Goal: Task Accomplishment & Management: Use online tool/utility

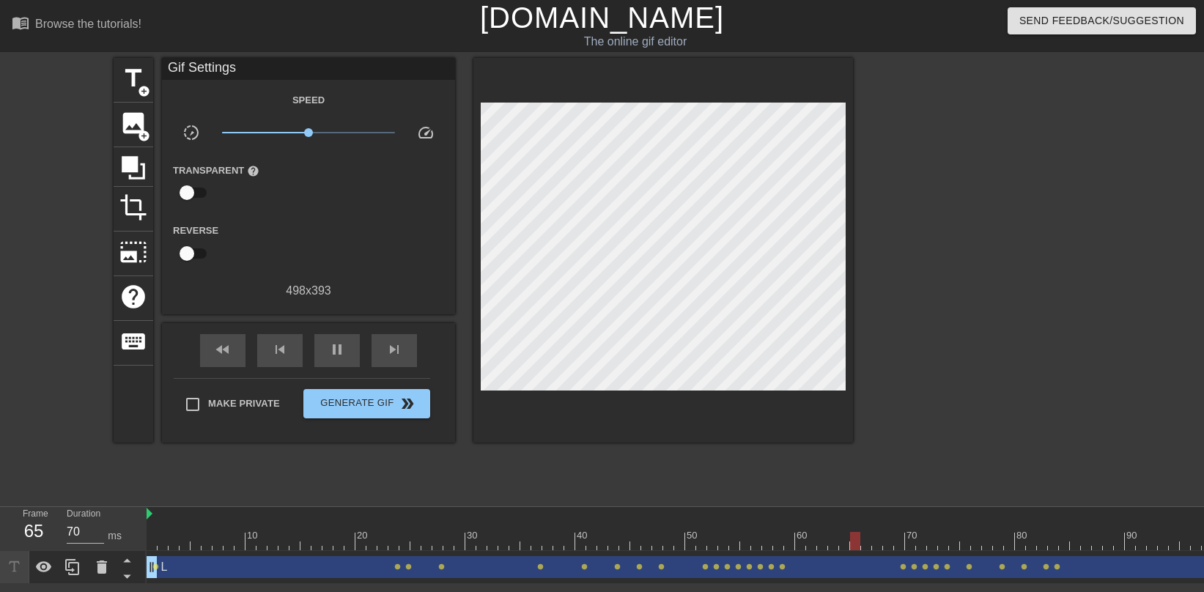
click at [811, 542] on div at bounding box center [724, 541] width 1154 height 18
click at [818, 540] on div at bounding box center [724, 541] width 1154 height 18
click at [822, 540] on div at bounding box center [822, 541] width 10 height 18
click at [838, 541] on div at bounding box center [724, 541] width 1154 height 18
click at [139, 139] on span "add_circle" at bounding box center [144, 136] width 12 height 12
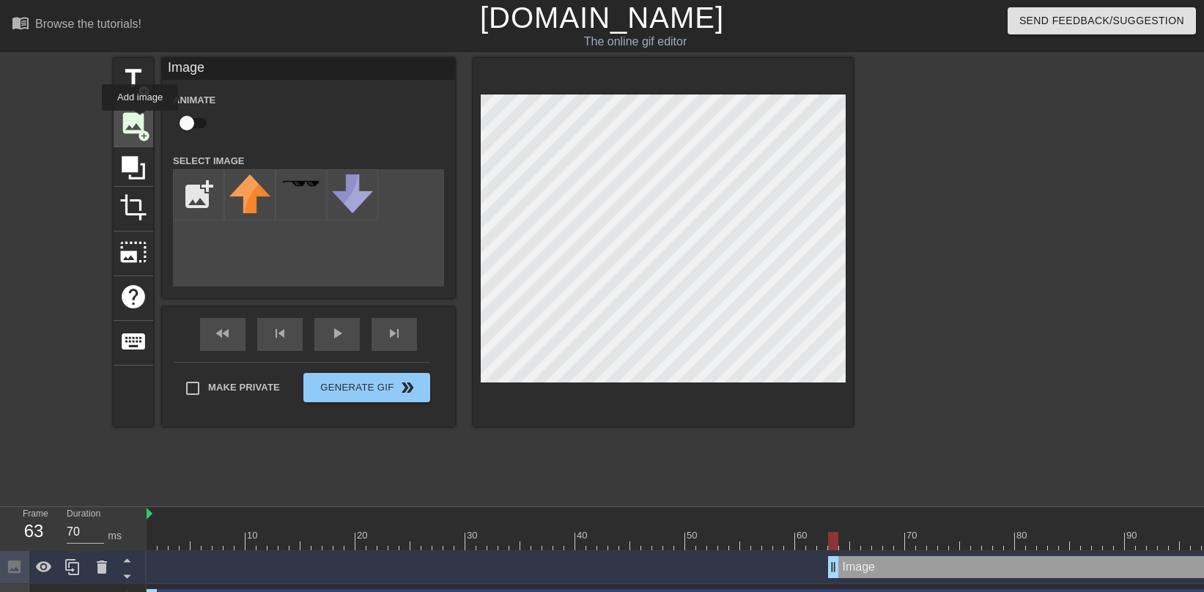
click at [141, 121] on span "image" at bounding box center [133, 123] width 28 height 28
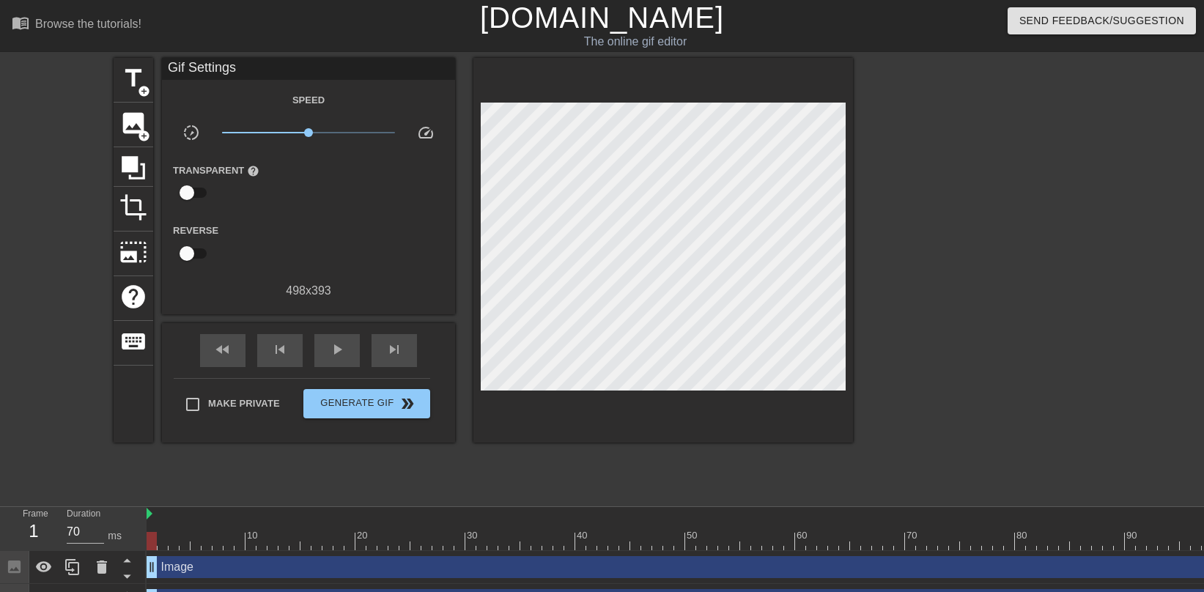
drag, startPoint x: 831, startPoint y: 574, endPoint x: 83, endPoint y: 517, distance: 750.4
click at [83, 517] on div "Frame 1 Duration 70 ms 10 20 30 40 50 60 70 80 90 100 Image drag_handle drag_ha…" at bounding box center [602, 562] width 1204 height 110
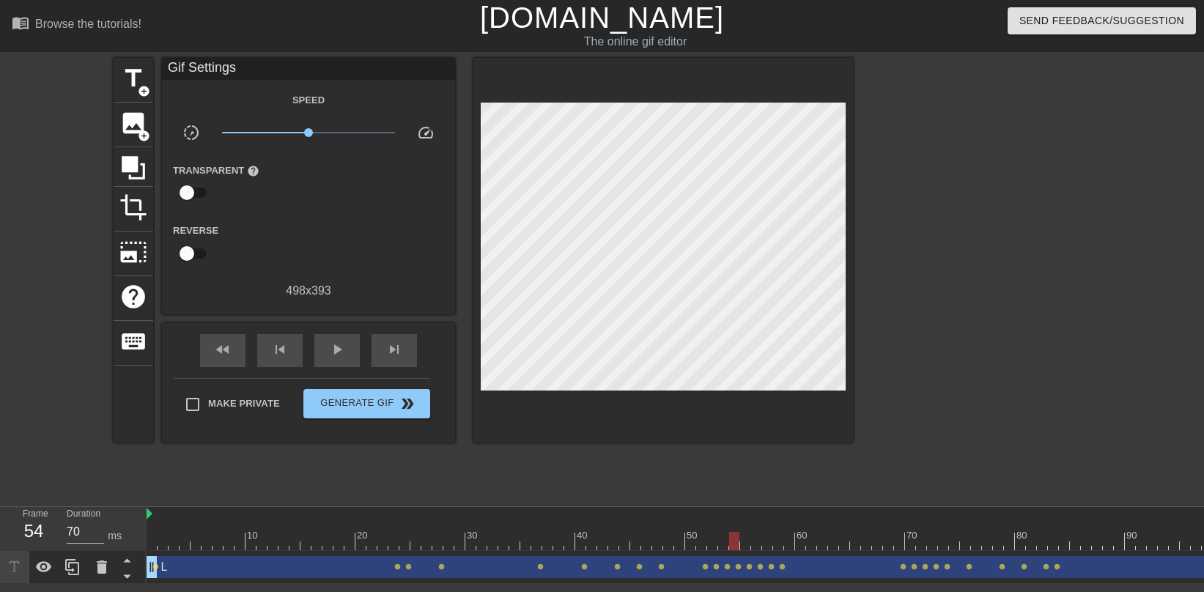
click at [737, 547] on div at bounding box center [724, 541] width 1154 height 18
click at [753, 546] on div at bounding box center [724, 541] width 1154 height 18
click at [772, 542] on div at bounding box center [724, 541] width 1154 height 18
click at [776, 542] on div at bounding box center [724, 541] width 1154 height 18
click at [790, 544] on div at bounding box center [724, 541] width 1154 height 18
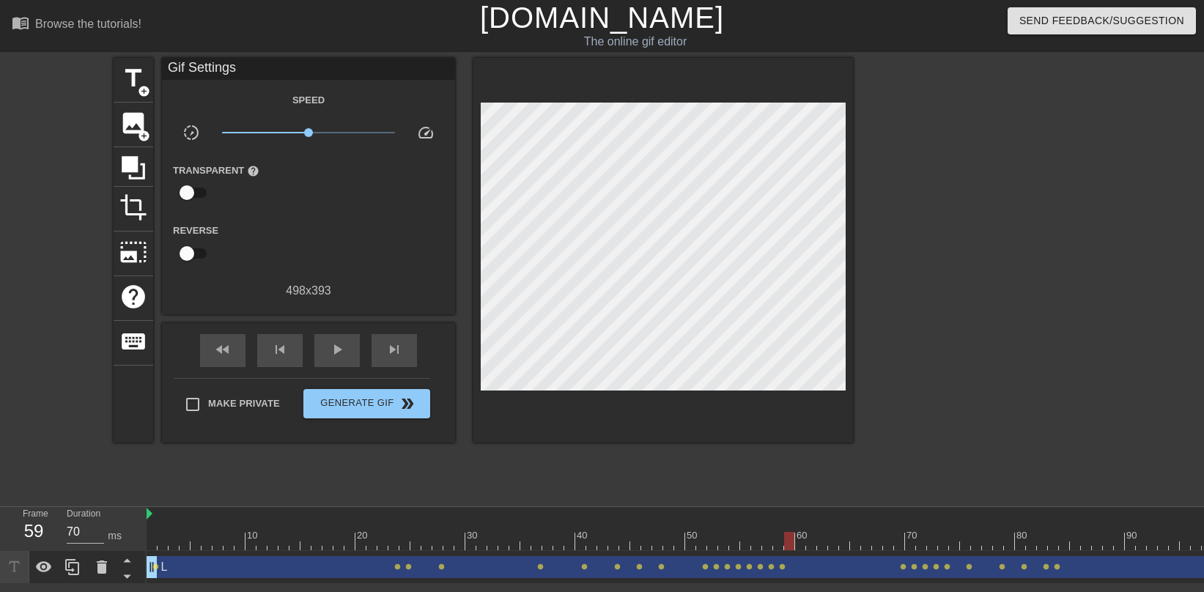
click at [802, 545] on div at bounding box center [724, 541] width 1154 height 18
click at [811, 545] on div at bounding box center [724, 541] width 1154 height 18
click at [827, 546] on div at bounding box center [724, 541] width 1154 height 18
click at [833, 546] on div at bounding box center [724, 541] width 1154 height 18
click at [144, 132] on span "add_circle" at bounding box center [144, 136] width 12 height 12
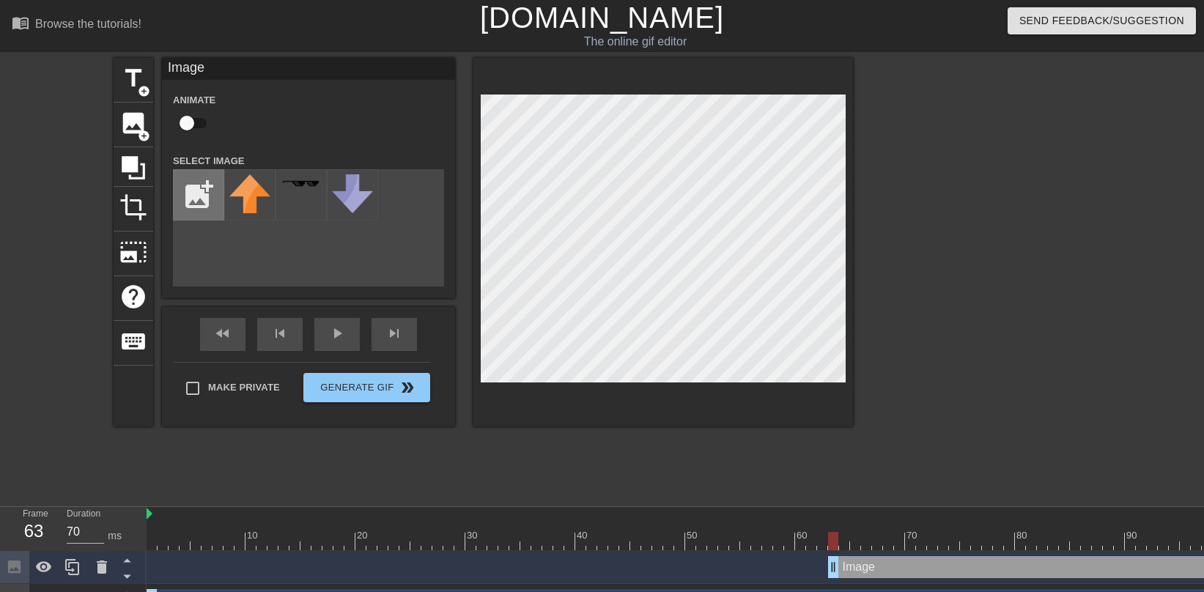
click at [193, 187] on input "file" at bounding box center [199, 195] width 50 height 50
type input "C:\fakepath\fatify_photo.JPG"
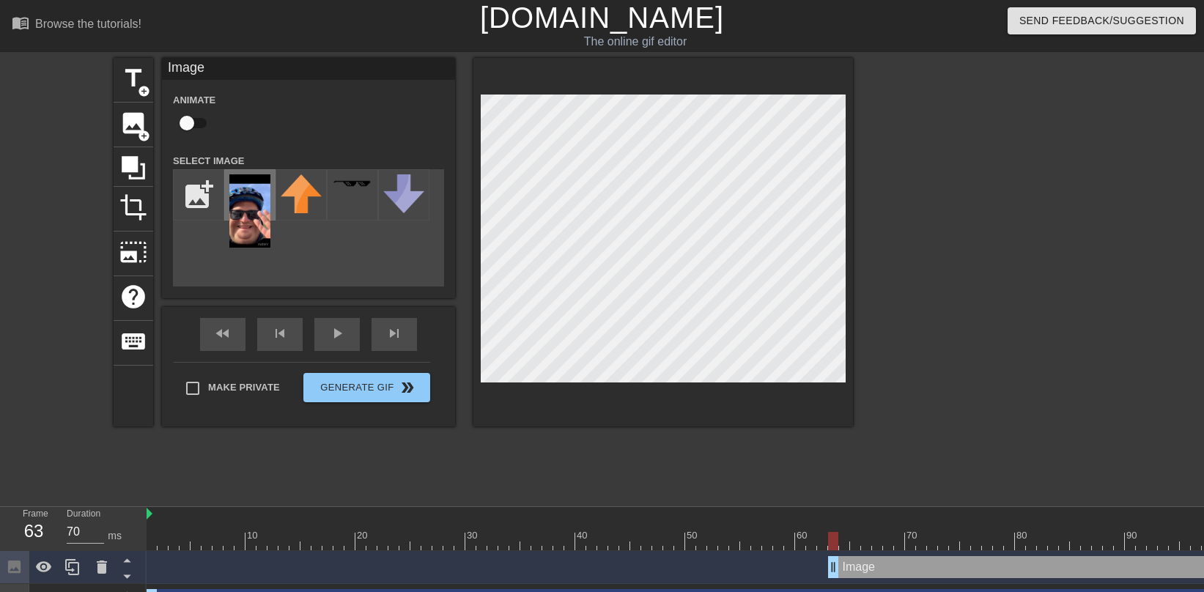
click at [251, 209] on img at bounding box center [249, 210] width 41 height 73
click at [677, 91] on div at bounding box center [663, 242] width 380 height 369
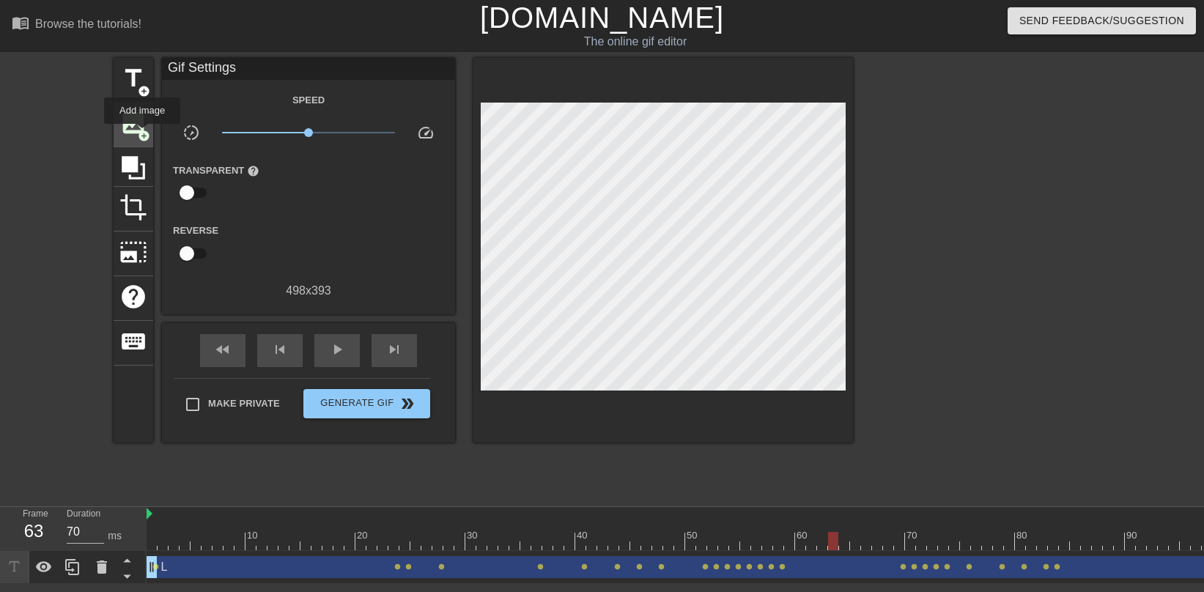
click at [143, 134] on span "add_circle" at bounding box center [144, 136] width 12 height 12
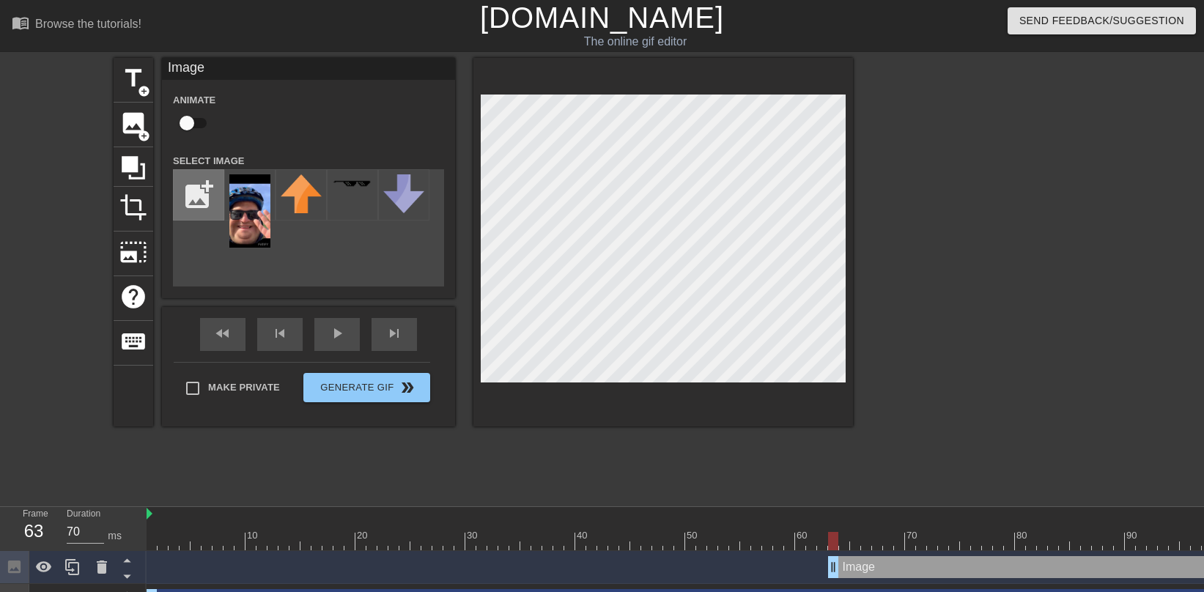
click at [202, 211] on input "file" at bounding box center [199, 195] width 50 height 50
type input "C:\fakepath\Screenshot [DATE] 12.54.05 PM.png"
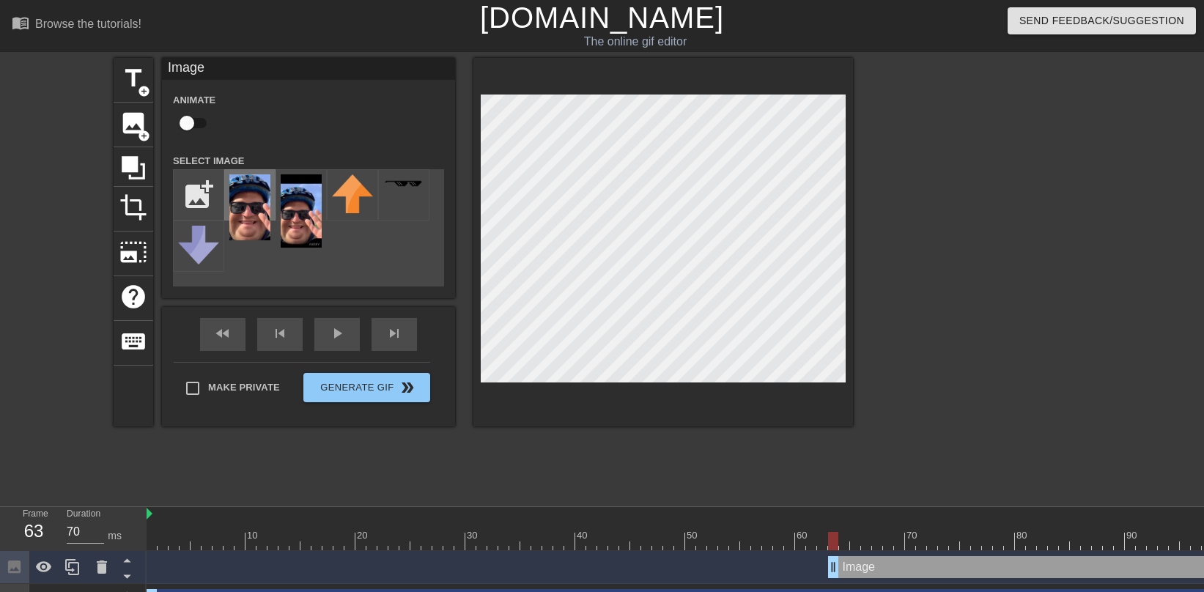
click at [233, 215] on img at bounding box center [249, 207] width 41 height 66
click at [844, 547] on div at bounding box center [724, 541] width 1154 height 18
click at [834, 548] on div at bounding box center [724, 541] width 1154 height 18
click at [185, 121] on input "checkbox" at bounding box center [187, 123] width 84 height 28
checkbox input "true"
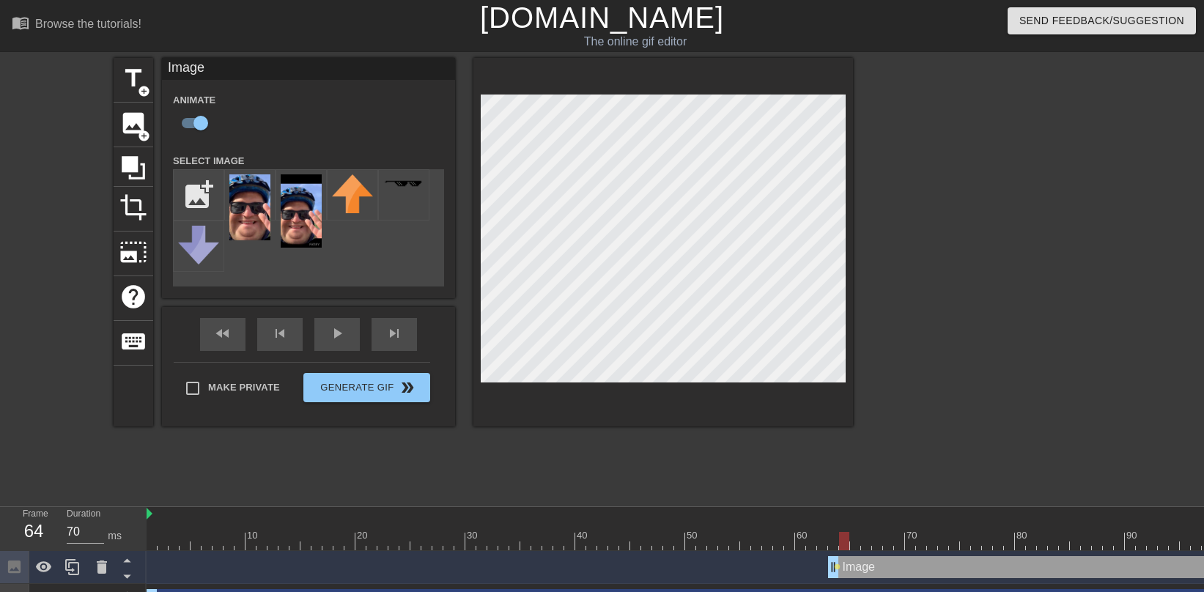
click at [843, 548] on div at bounding box center [724, 541] width 1154 height 18
click at [859, 547] on div at bounding box center [724, 541] width 1154 height 18
click at [868, 543] on div at bounding box center [724, 541] width 1154 height 18
click at [879, 545] on div at bounding box center [724, 541] width 1154 height 18
click at [891, 546] on div at bounding box center [724, 541] width 1154 height 18
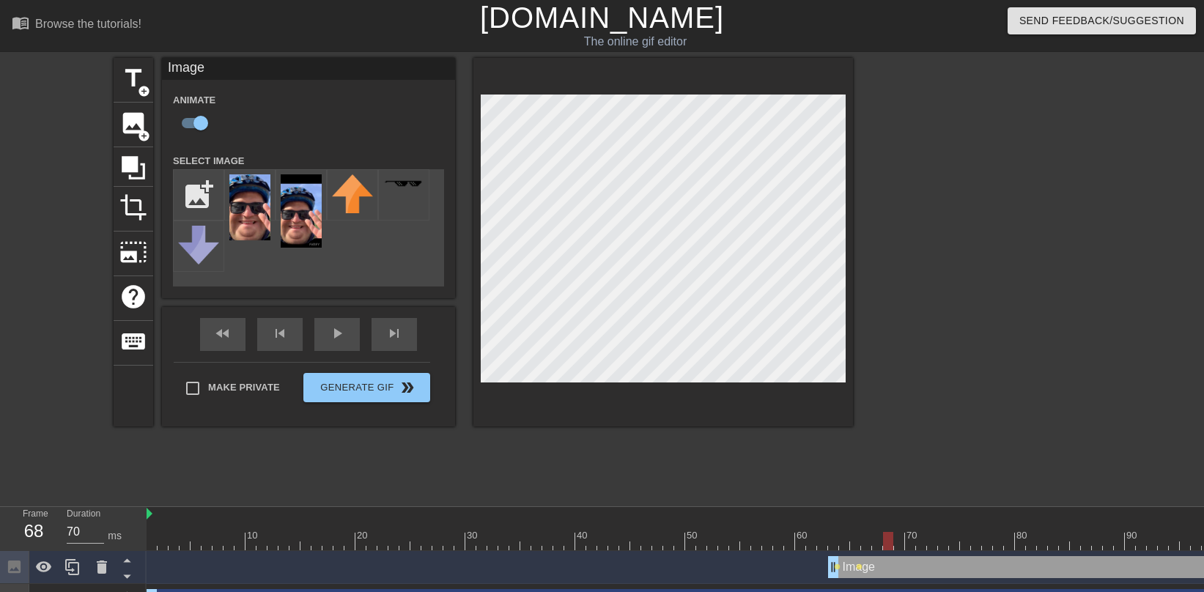
click at [901, 547] on div at bounding box center [724, 541] width 1154 height 18
click at [916, 547] on div at bounding box center [724, 541] width 1154 height 18
click at [934, 538] on div at bounding box center [724, 541] width 1154 height 18
click at [946, 548] on div at bounding box center [724, 541] width 1154 height 18
click at [950, 547] on div at bounding box center [724, 541] width 1154 height 18
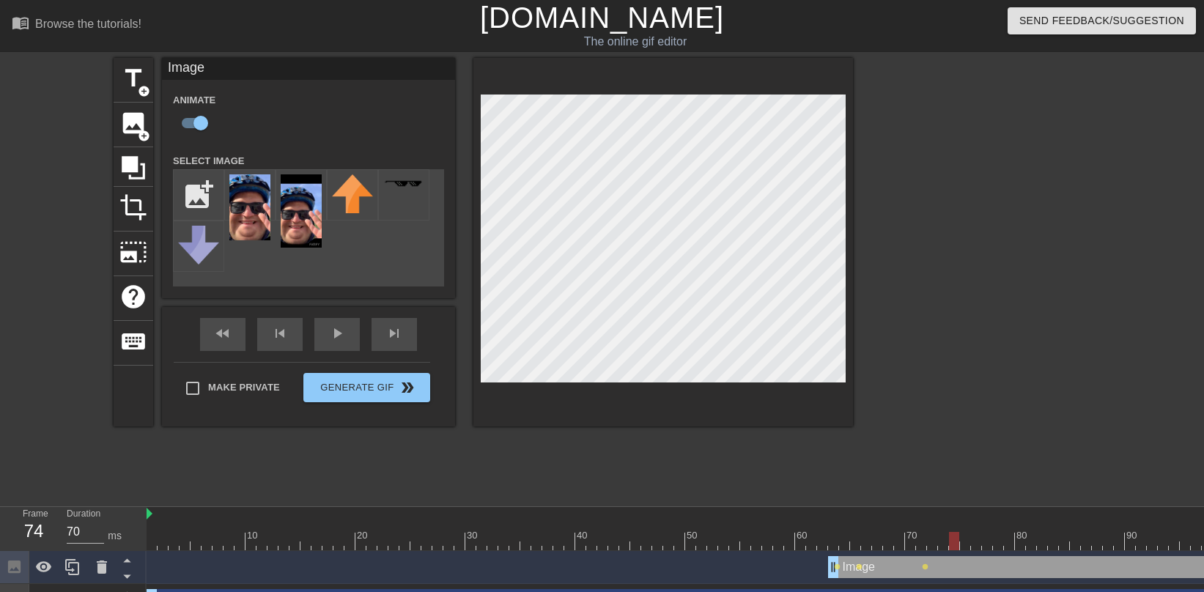
click at [971, 547] on div at bounding box center [724, 541] width 1154 height 18
click at [985, 547] on div at bounding box center [724, 541] width 1154 height 18
click at [1000, 535] on div at bounding box center [724, 541] width 1154 height 18
click at [1012, 542] on div at bounding box center [724, 541] width 1154 height 18
click at [1023, 544] on div at bounding box center [724, 541] width 1154 height 18
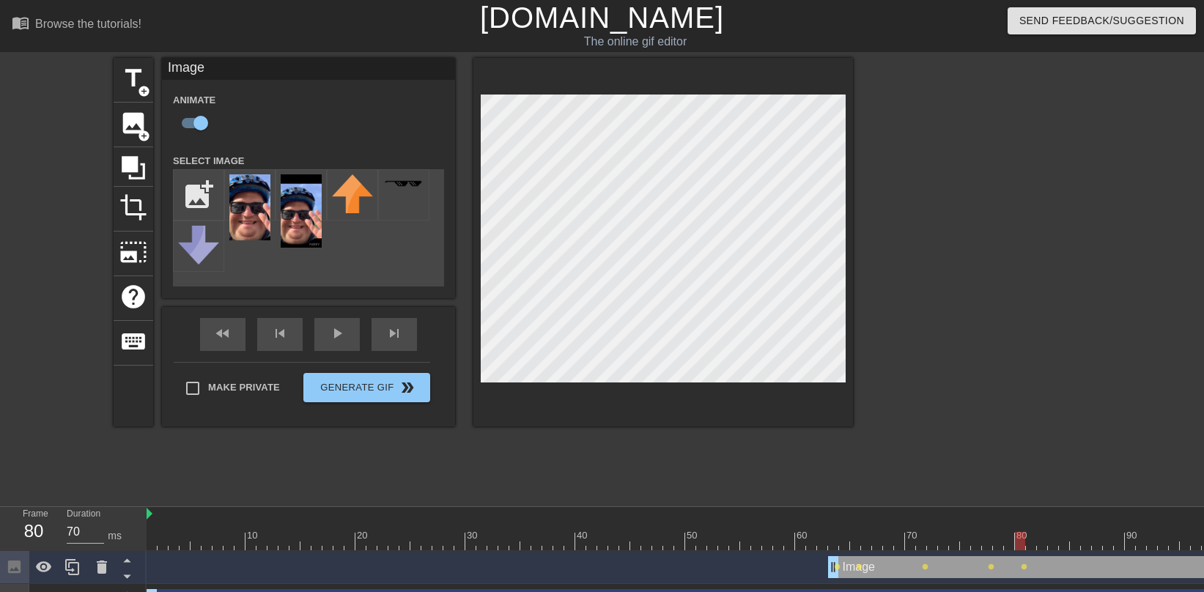
click at [1032, 547] on div at bounding box center [724, 541] width 1154 height 18
click at [1044, 549] on div at bounding box center [724, 541] width 1154 height 18
click at [1053, 549] on div at bounding box center [724, 541] width 1154 height 18
click at [1067, 544] on div at bounding box center [724, 541] width 1154 height 18
click at [1077, 549] on div at bounding box center [724, 541] width 1154 height 18
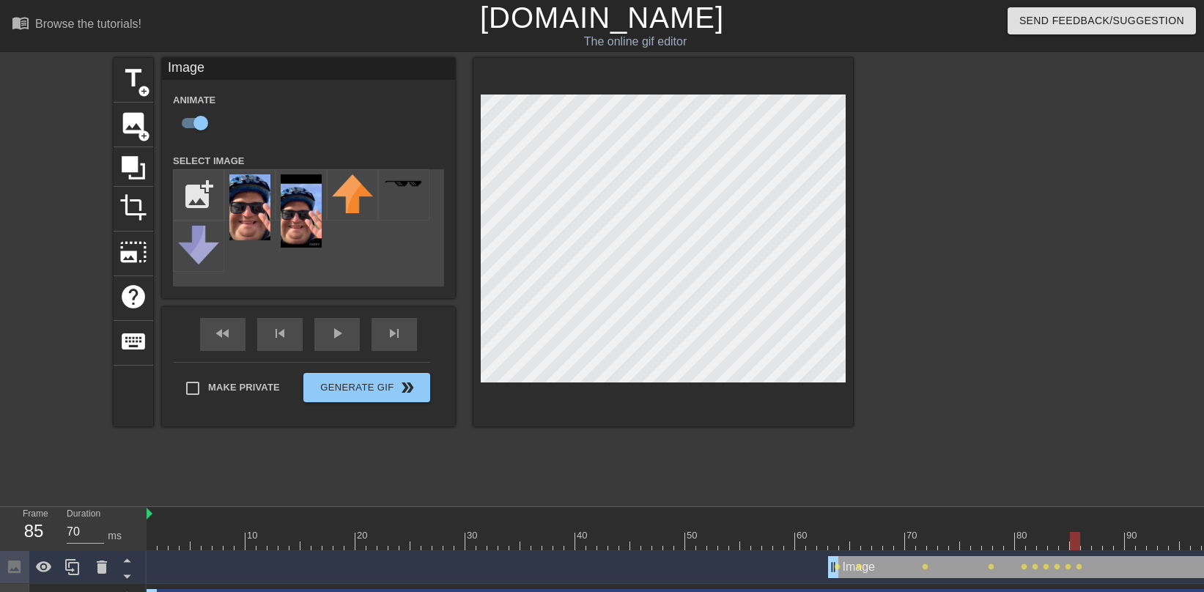
click at [1087, 545] on div at bounding box center [724, 541] width 1154 height 18
click at [1099, 543] on div at bounding box center [724, 541] width 1154 height 18
click at [1109, 545] on div at bounding box center [724, 541] width 1154 height 18
click at [1122, 545] on div at bounding box center [724, 541] width 1154 height 18
click at [1132, 546] on div at bounding box center [724, 541] width 1154 height 18
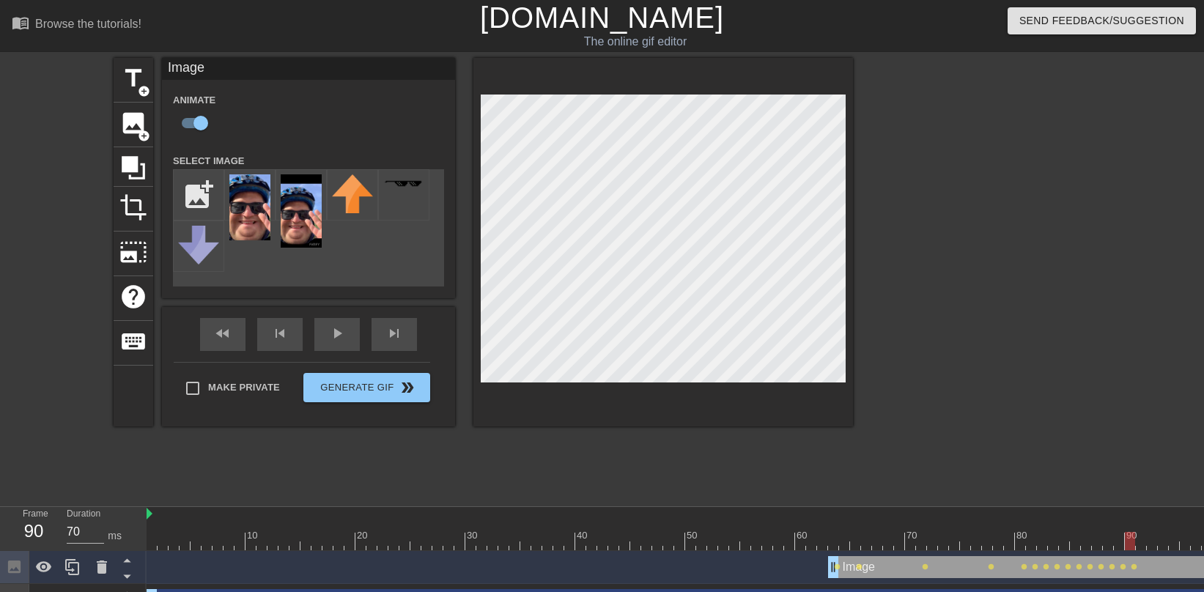
click at [1144, 544] on div at bounding box center [724, 541] width 1154 height 18
click at [1156, 547] on div at bounding box center [724, 541] width 1154 height 18
click at [1164, 542] on div at bounding box center [724, 541] width 1154 height 18
click at [1176, 549] on div at bounding box center [724, 541] width 1154 height 18
click at [1187, 544] on div at bounding box center [724, 541] width 1154 height 18
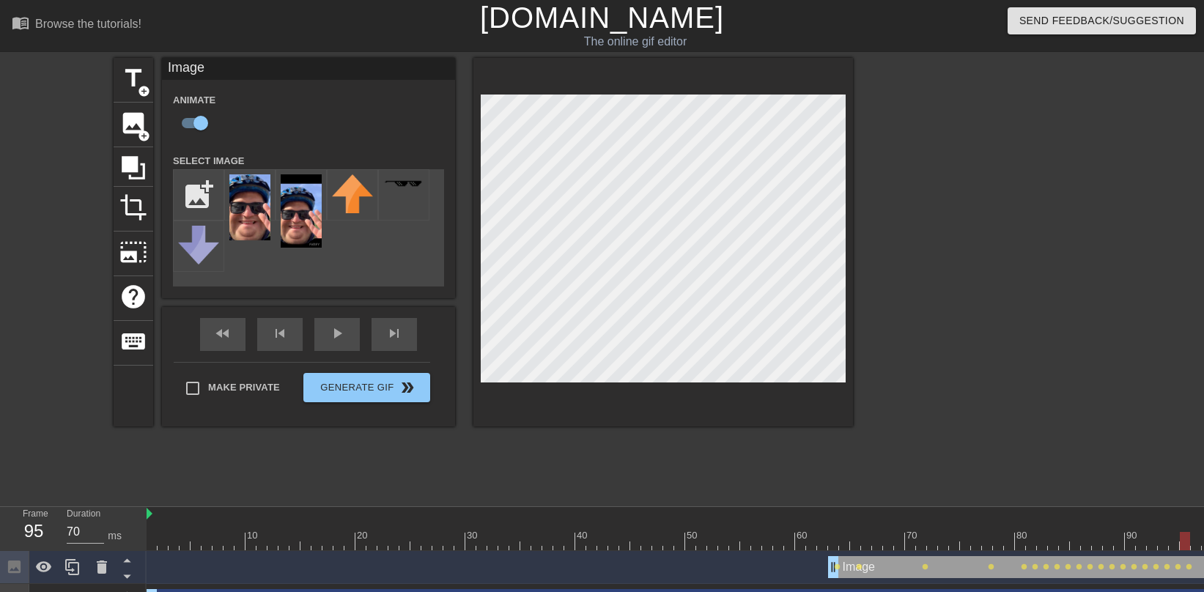
click at [1197, 546] on div at bounding box center [724, 541] width 1154 height 18
click at [320, 349] on div "play_arrow" at bounding box center [336, 334] width 45 height 33
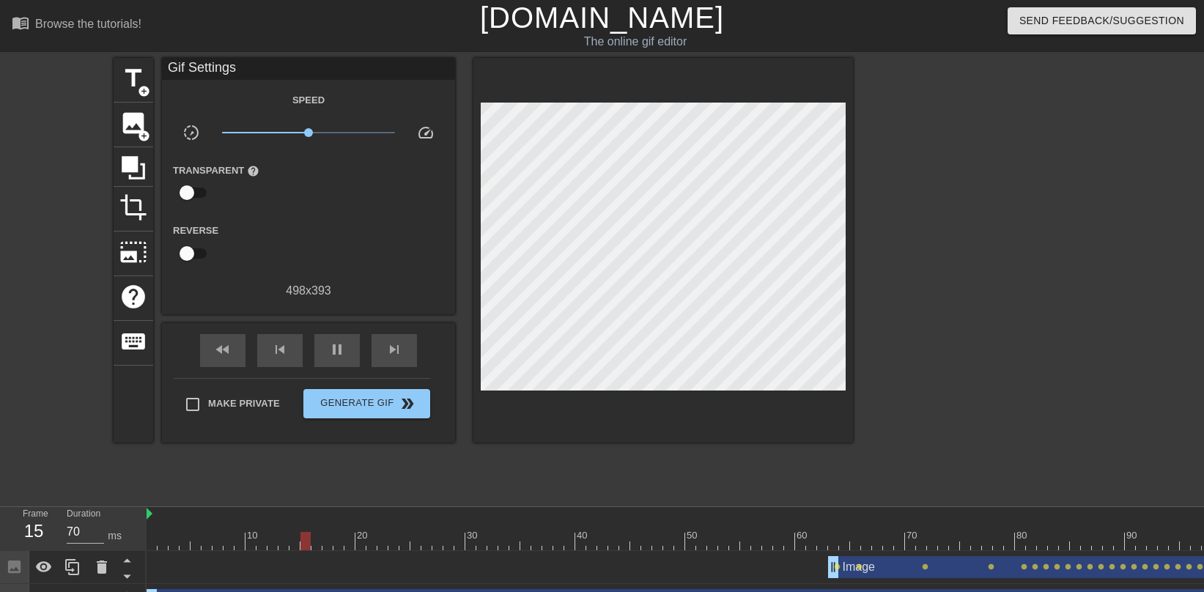
click at [1197, 545] on div at bounding box center [724, 541] width 1154 height 18
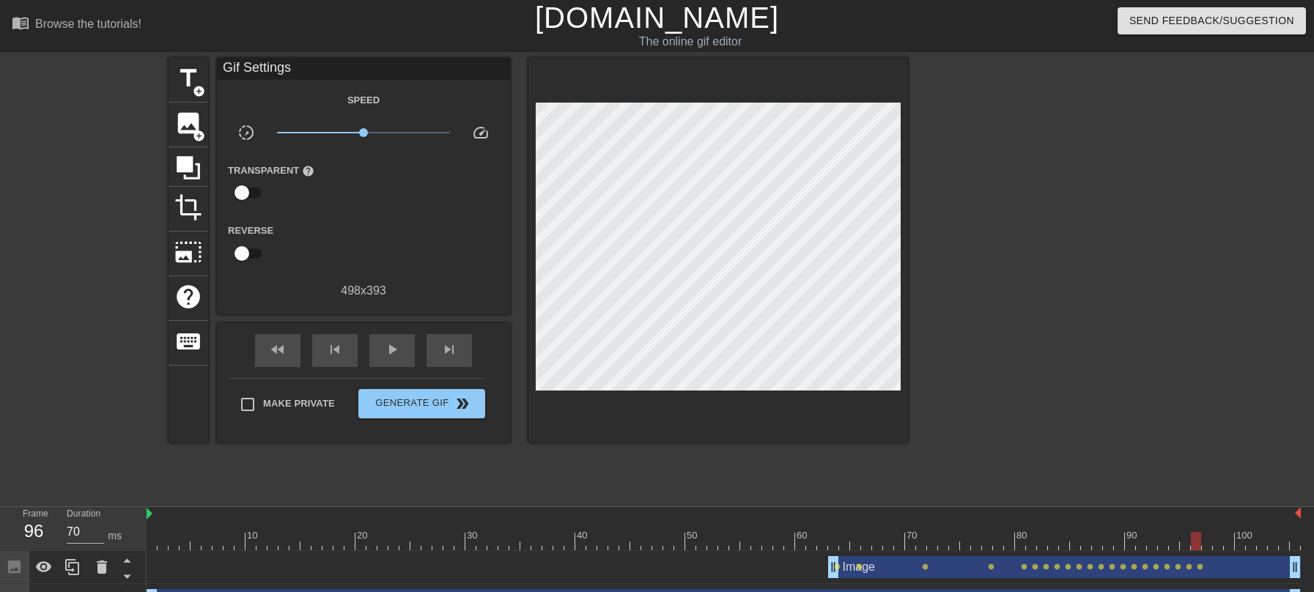
click at [1203, 544] on div at bounding box center [724, 541] width 1154 height 18
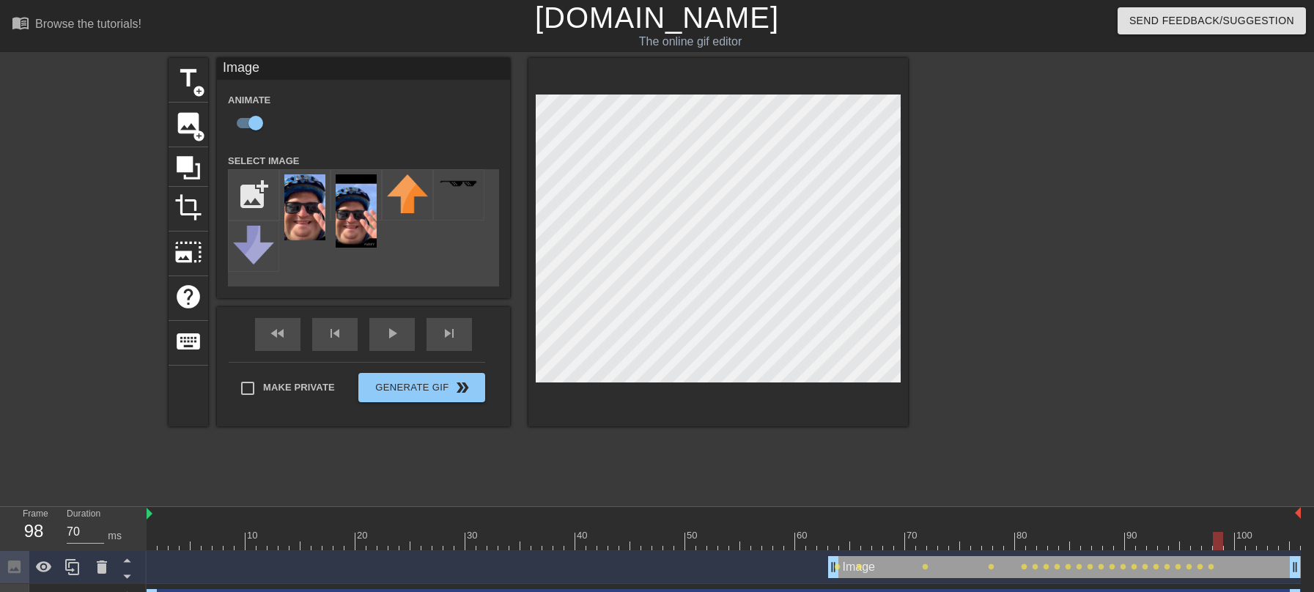
click at [1203, 536] on div at bounding box center [724, 541] width 1154 height 18
click at [1203, 547] on div at bounding box center [724, 541] width 1154 height 18
click at [1203, 546] on div at bounding box center [724, 541] width 1154 height 18
click at [1203, 547] on div at bounding box center [724, 541] width 1154 height 18
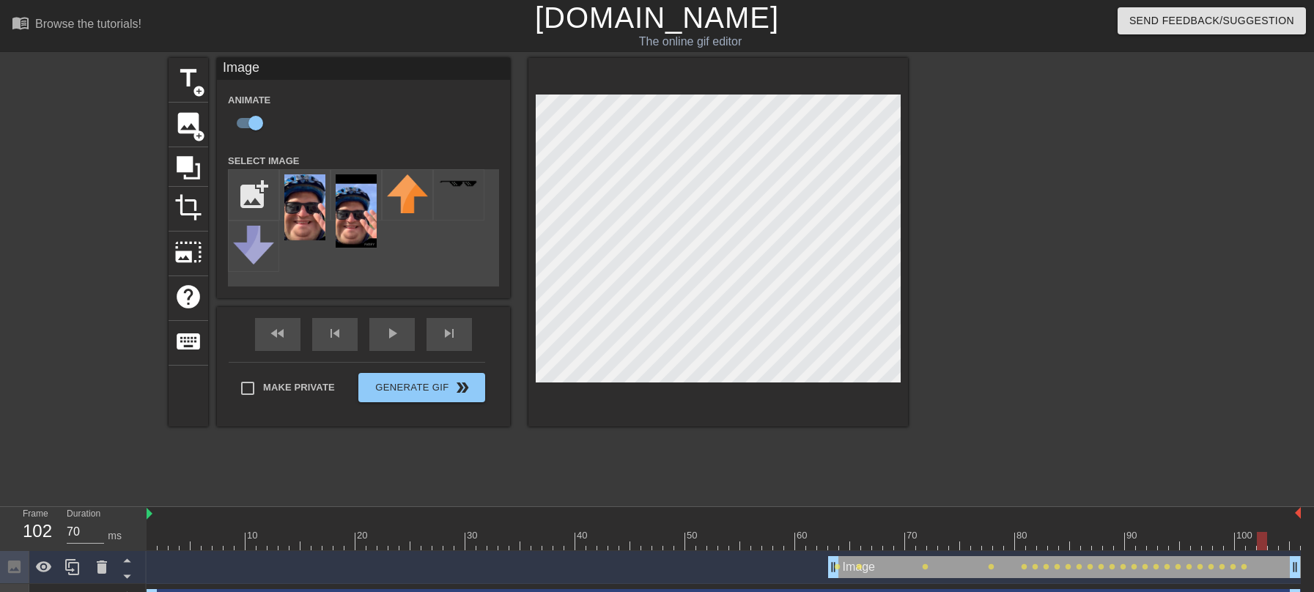
click at [1203, 547] on div at bounding box center [724, 541] width 1154 height 18
click at [1203, 542] on div at bounding box center [724, 541] width 1154 height 18
click at [1203, 547] on div at bounding box center [724, 541] width 1154 height 18
click at [385, 333] on div "fast_rewind skip_previous play_arrow skip_next" at bounding box center [363, 334] width 239 height 55
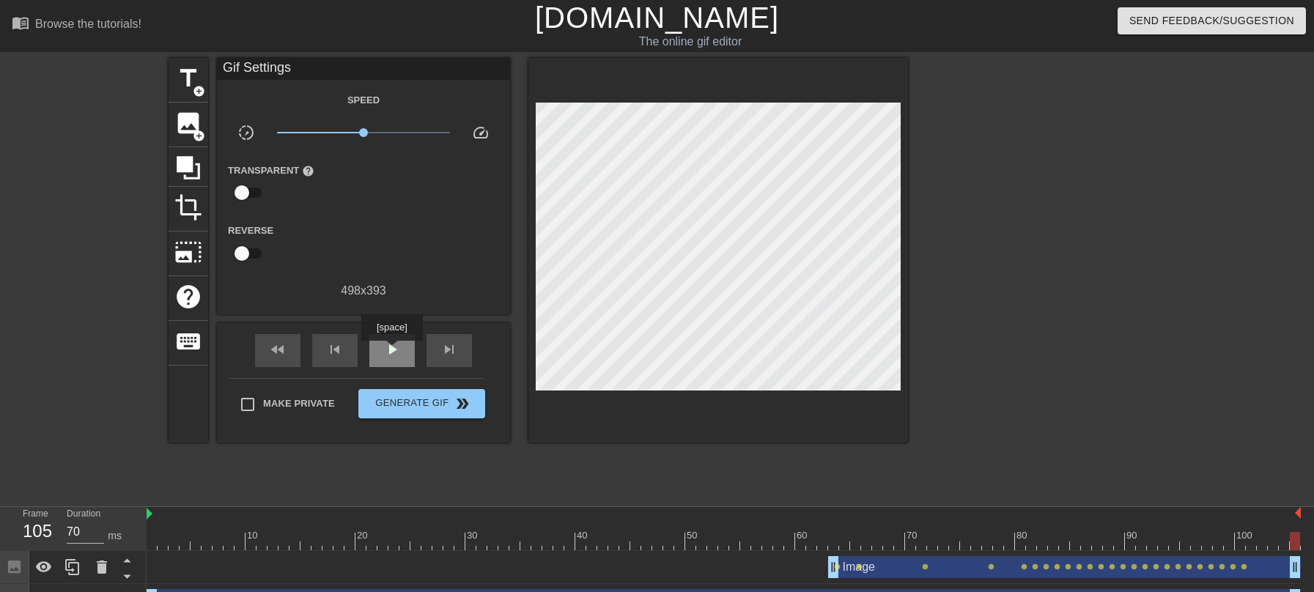
click at [394, 351] on span "play_arrow" at bounding box center [392, 350] width 18 height 18
click at [380, 346] on div "pause" at bounding box center [391, 350] width 45 height 33
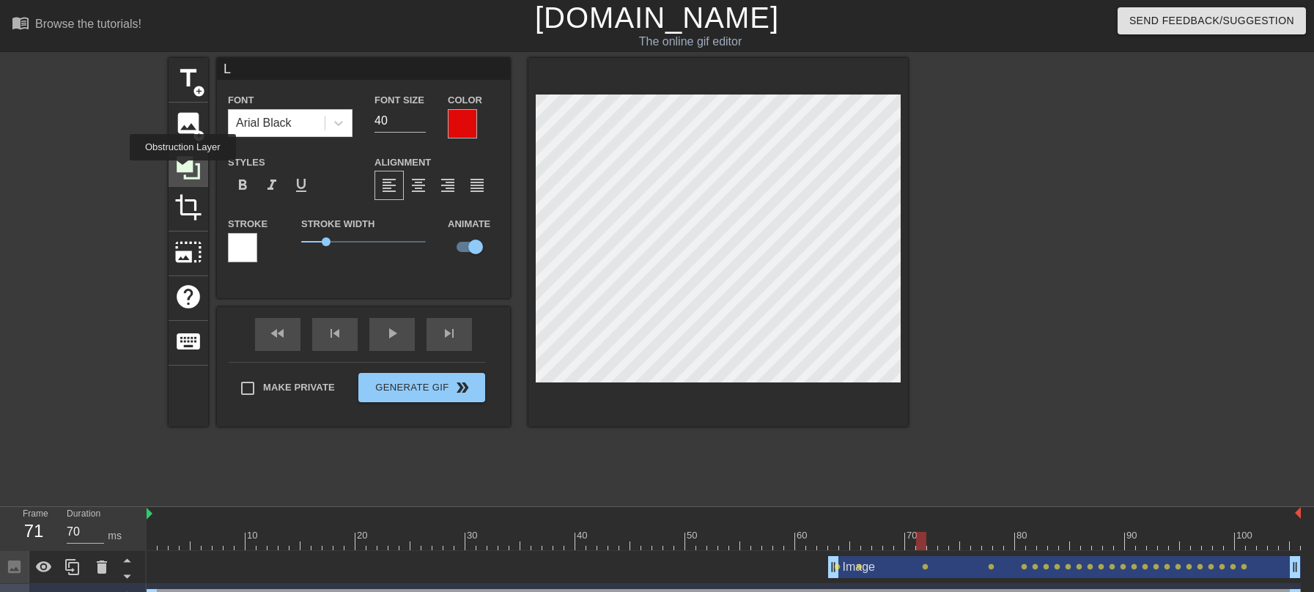
click at [185, 171] on icon at bounding box center [188, 168] width 28 height 28
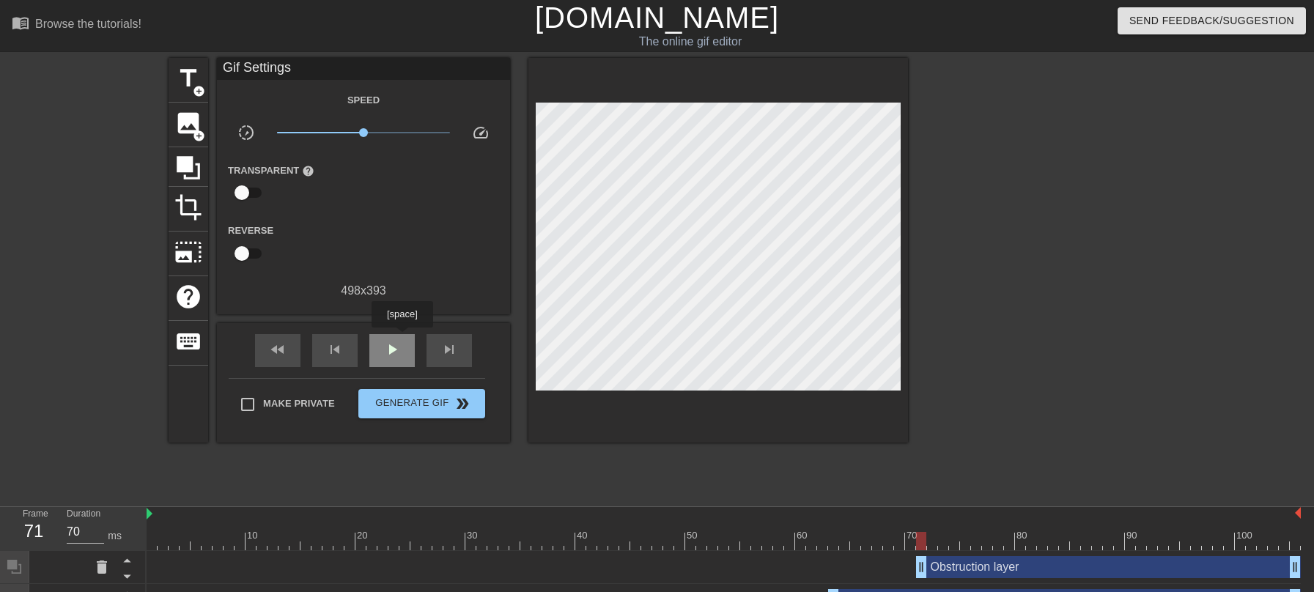
click at [404, 338] on div "play_arrow" at bounding box center [391, 350] width 45 height 33
click at [203, 130] on span "add_circle" at bounding box center [199, 136] width 12 height 12
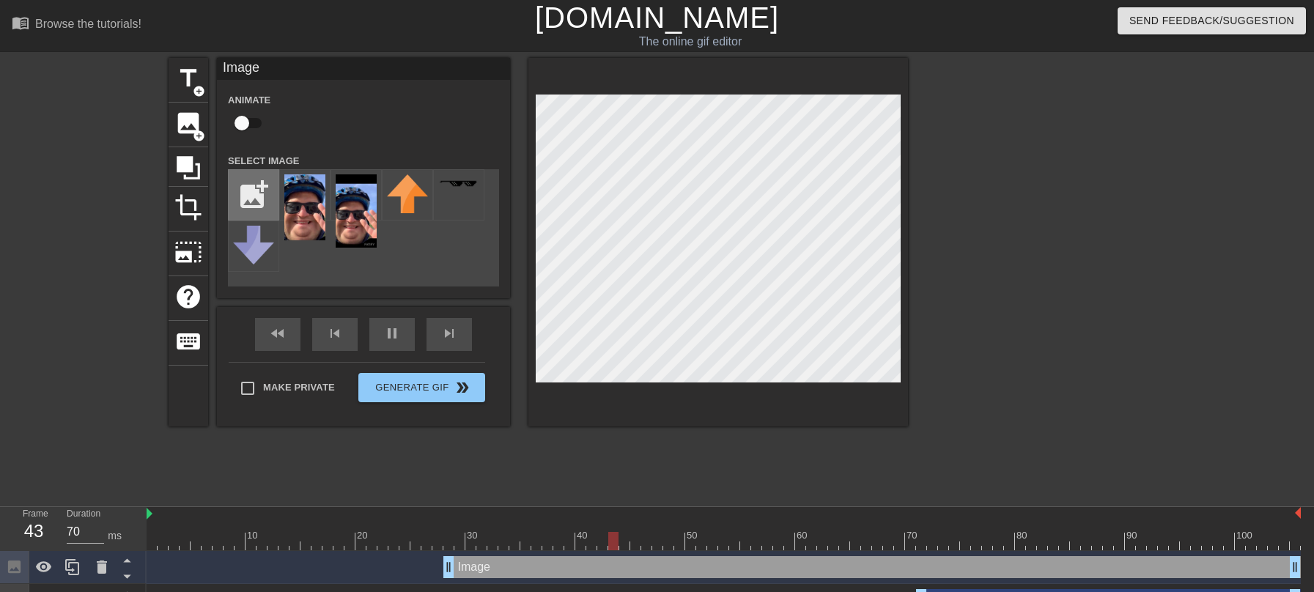
click at [257, 197] on input "file" at bounding box center [254, 195] width 50 height 50
click at [263, 200] on input "file" at bounding box center [254, 195] width 50 height 50
type input "C:\fakepath\Screenshot [DATE] 1.02.35 PM.png"
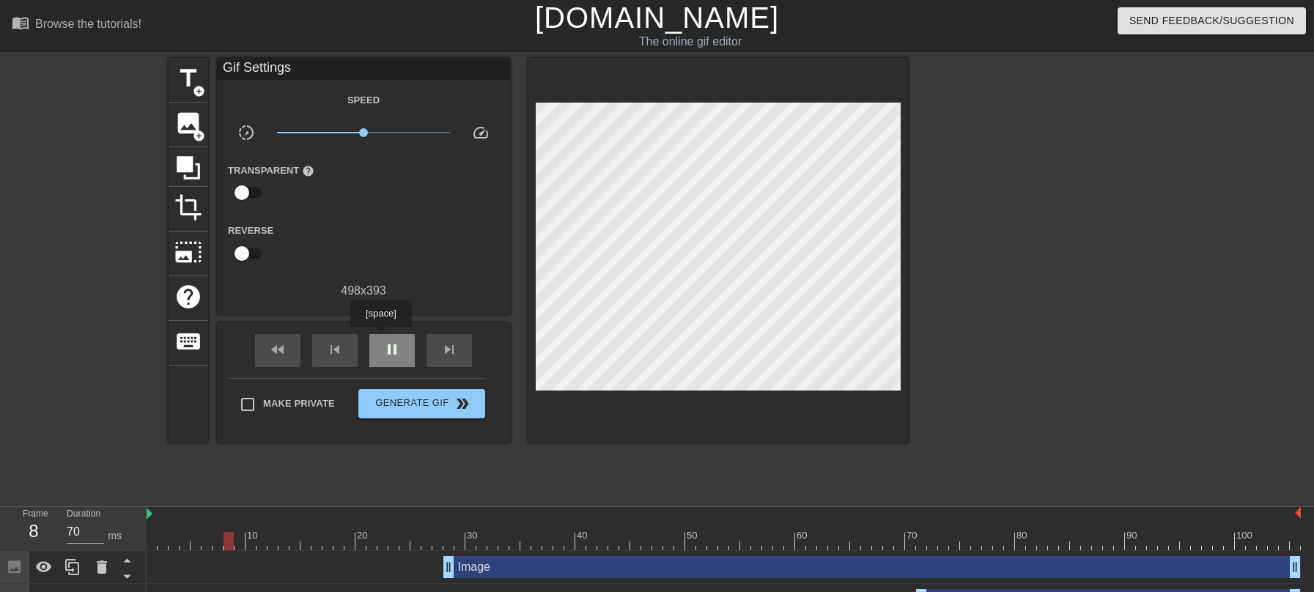
click at [383, 337] on div "pause" at bounding box center [391, 350] width 45 height 33
click at [194, 136] on span "add_circle" at bounding box center [199, 136] width 12 height 12
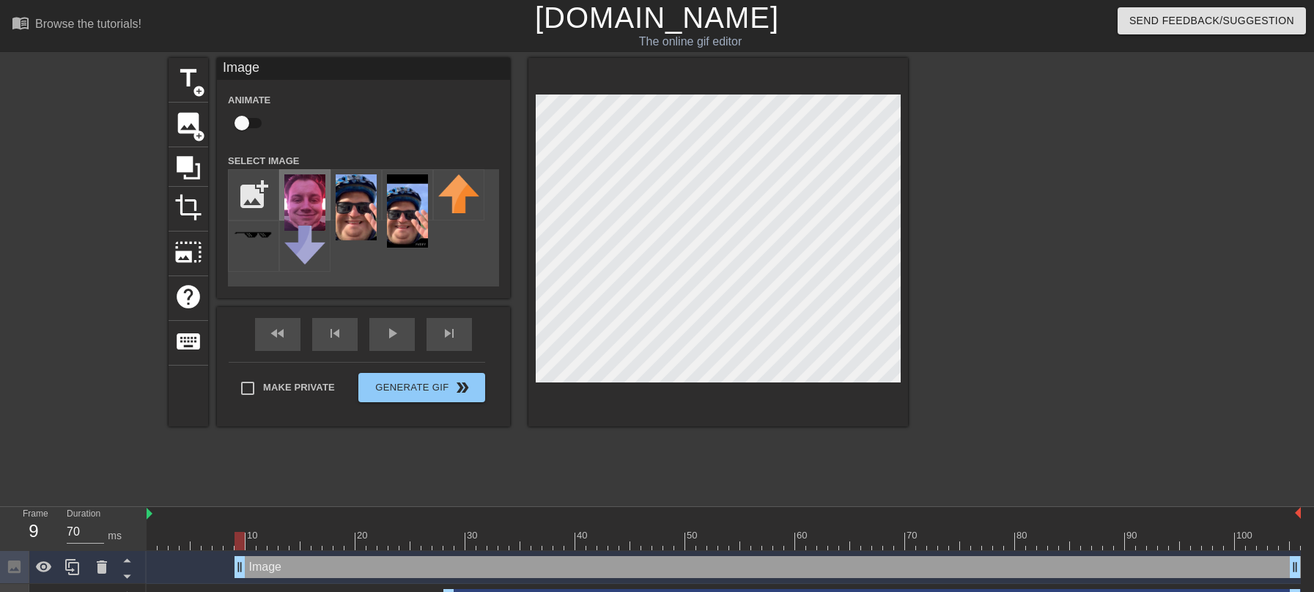
click at [298, 214] on img at bounding box center [304, 202] width 41 height 56
click at [239, 119] on input "checkbox" at bounding box center [242, 123] width 84 height 28
checkbox input "true"
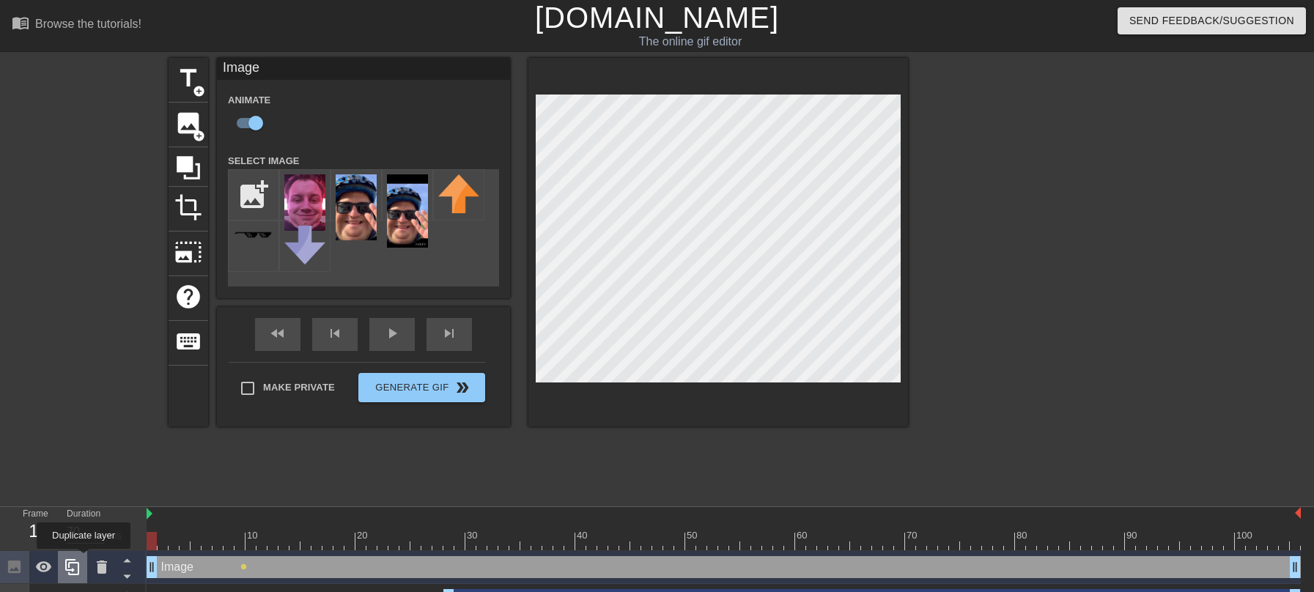
drag, startPoint x: 238, startPoint y: 568, endPoint x: 86, endPoint y: 559, distance: 152.7
click at [168, 543] on div at bounding box center [724, 541] width 1154 height 18
click at [179, 543] on div at bounding box center [724, 541] width 1154 height 18
click at [219, 539] on div at bounding box center [724, 541] width 1154 height 18
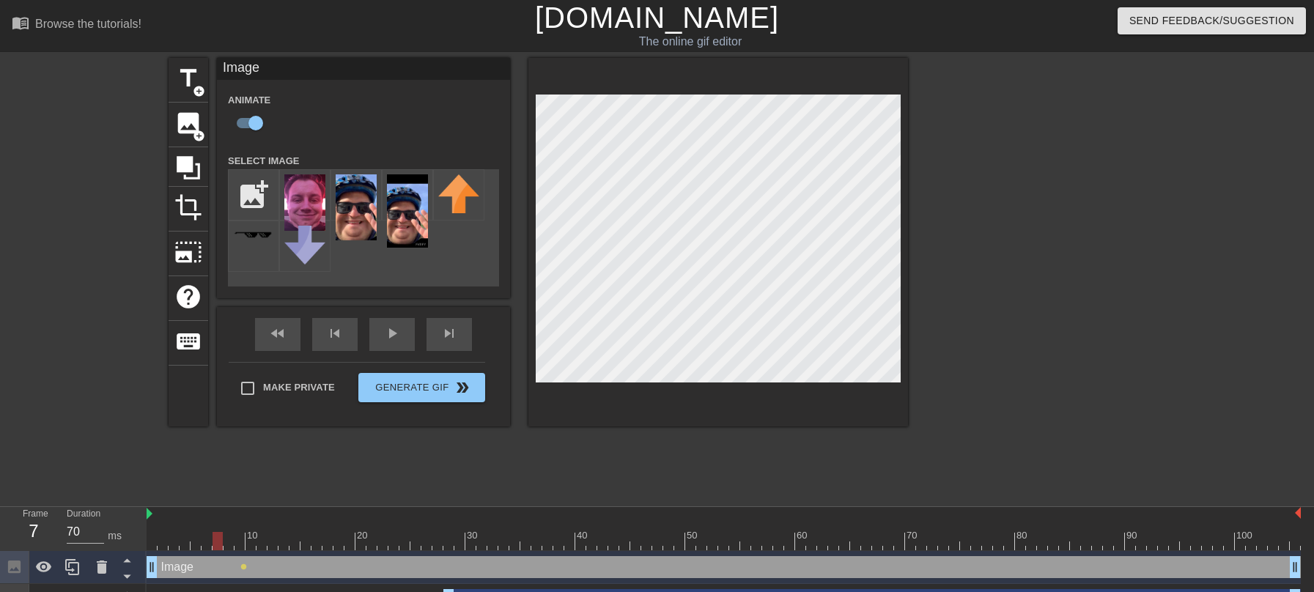
click at [219, 539] on div at bounding box center [218, 541] width 10 height 18
click at [263, 538] on div at bounding box center [724, 541] width 1154 height 18
click at [298, 545] on div at bounding box center [724, 541] width 1154 height 18
click at [338, 544] on div at bounding box center [724, 541] width 1154 height 18
click at [380, 544] on div at bounding box center [724, 541] width 1154 height 18
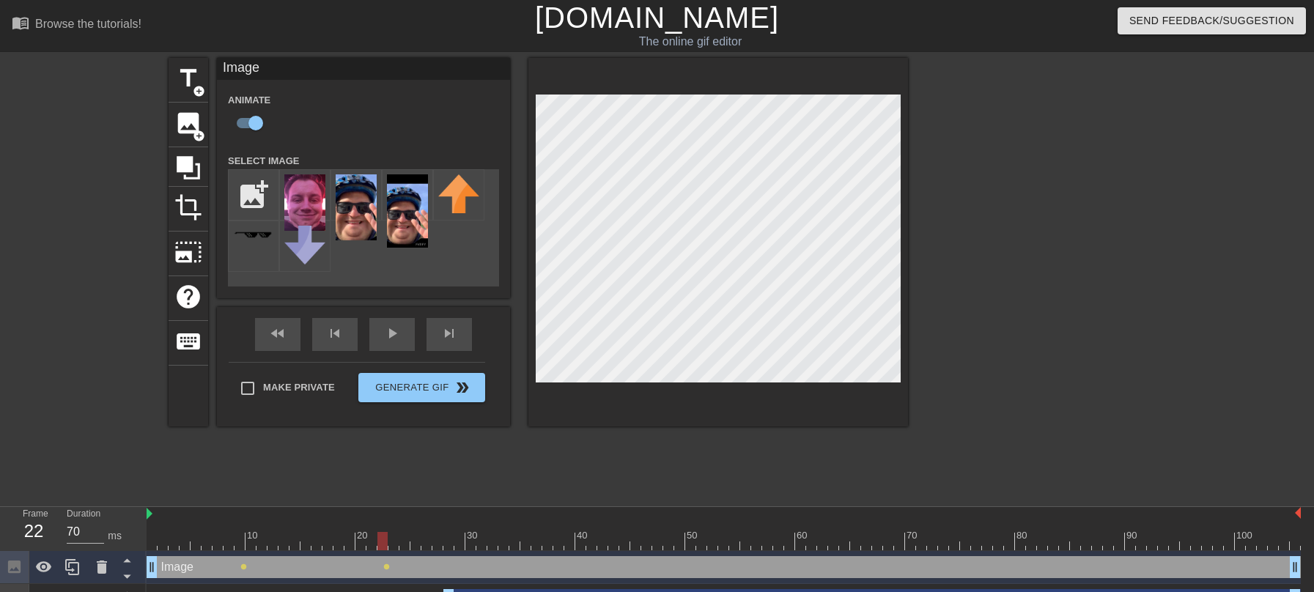
click at [419, 540] on div at bounding box center [724, 541] width 1154 height 18
click at [472, 541] on div at bounding box center [724, 541] width 1154 height 18
click at [517, 536] on div at bounding box center [724, 541] width 1154 height 18
click at [561, 533] on div at bounding box center [724, 541] width 1154 height 18
click at [602, 539] on div at bounding box center [724, 541] width 1154 height 18
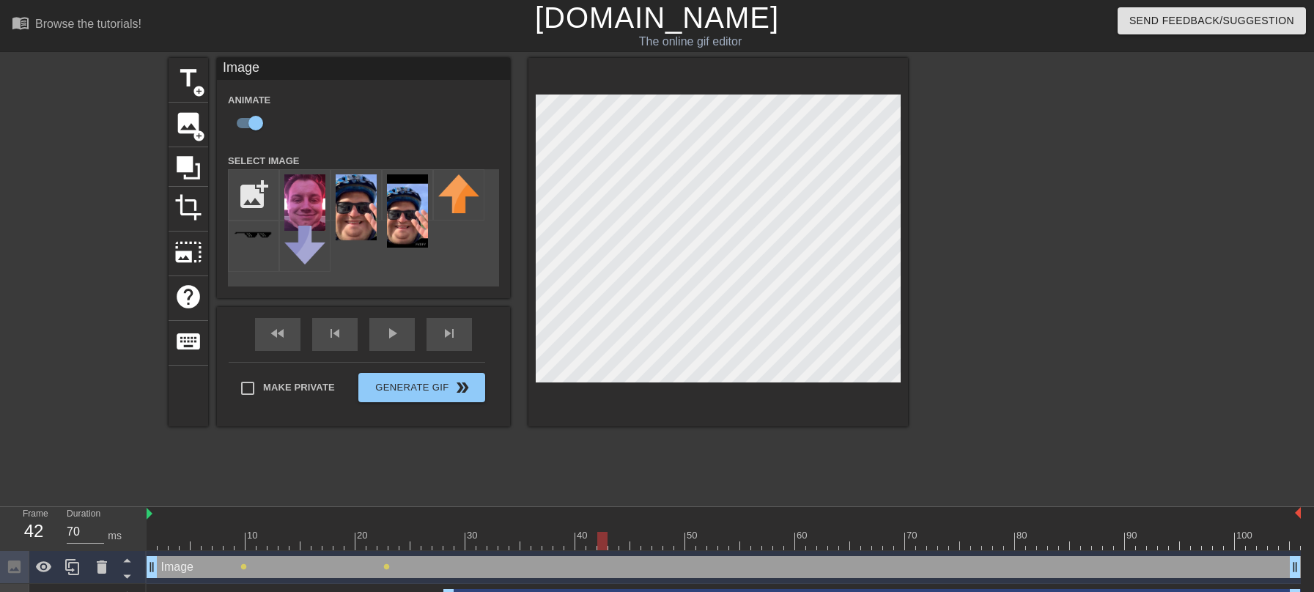
click at [649, 539] on div at bounding box center [724, 541] width 1154 height 18
click at [623, 545] on div at bounding box center [724, 541] width 1154 height 18
click at [617, 555] on div "Image drag_handle drag_handle lens lens" at bounding box center [724, 567] width 1154 height 33
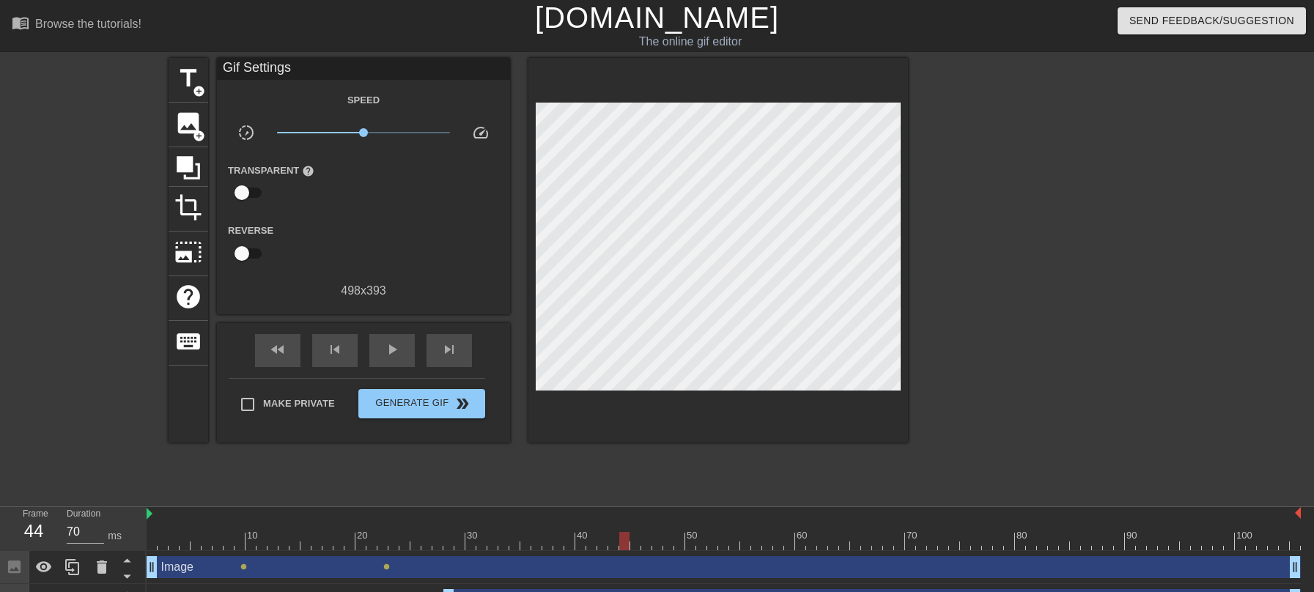
click at [605, 541] on div at bounding box center [724, 541] width 1154 height 18
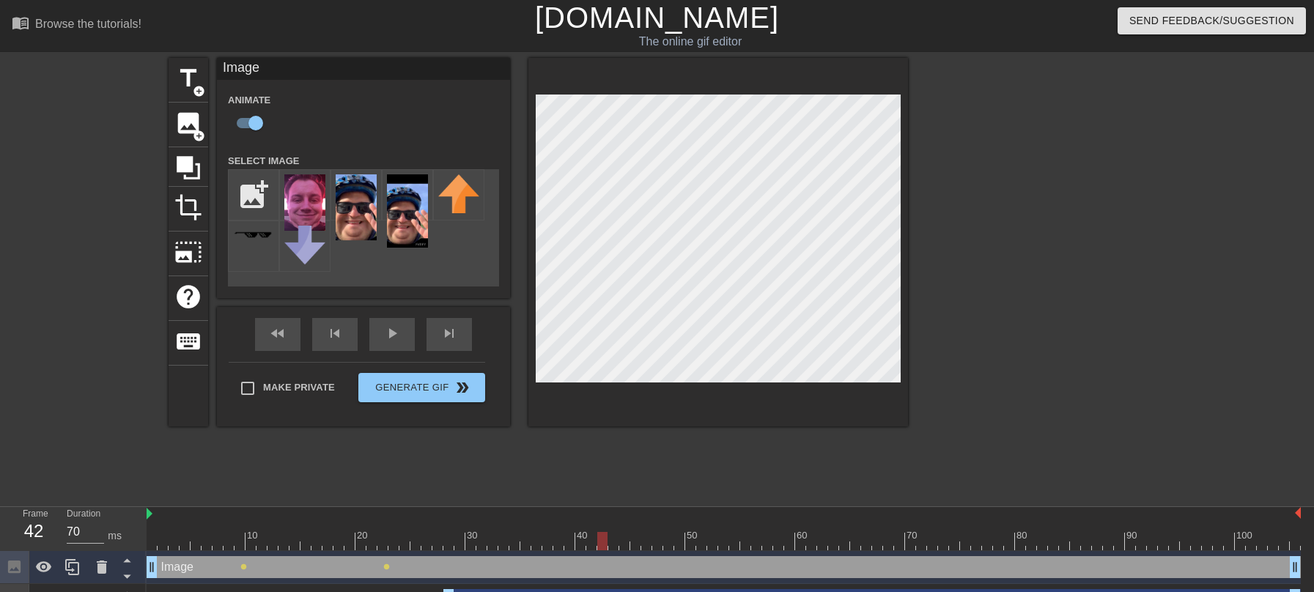
click at [581, 543] on div at bounding box center [724, 541] width 1154 height 18
click at [569, 543] on div at bounding box center [724, 541] width 1154 height 18
click at [580, 544] on div at bounding box center [724, 541] width 1154 height 18
click at [590, 542] on div at bounding box center [724, 541] width 1154 height 18
click at [605, 543] on div at bounding box center [724, 541] width 1154 height 18
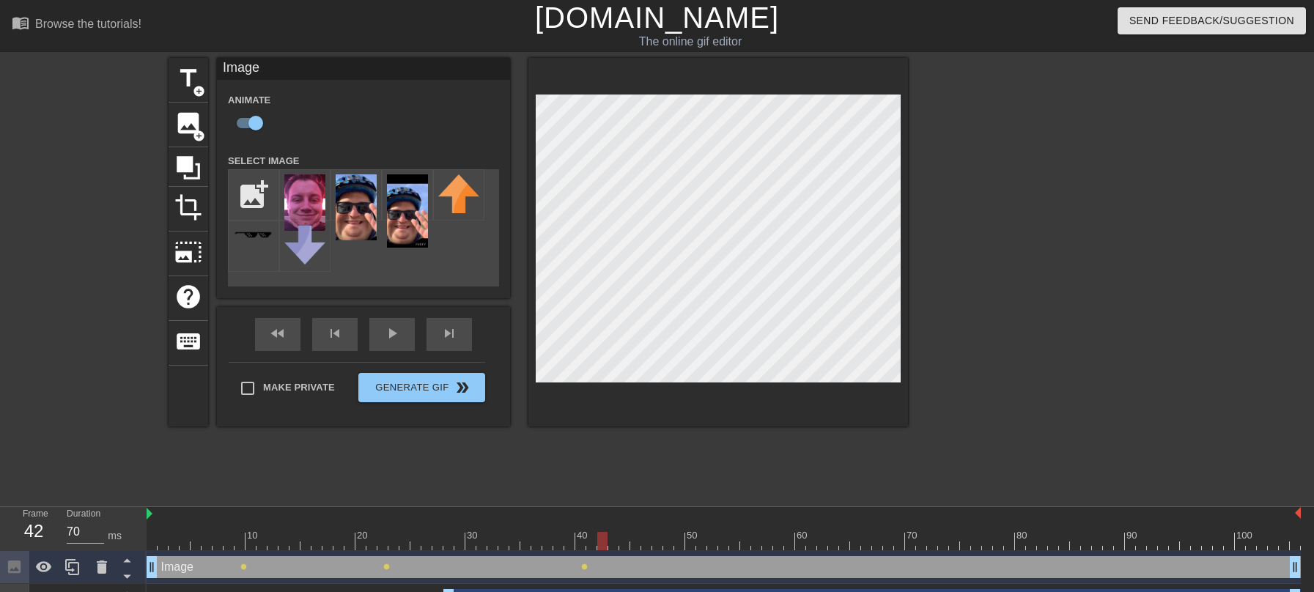
click at [624, 547] on div at bounding box center [724, 541] width 1154 height 18
click at [637, 544] on div at bounding box center [724, 541] width 1154 height 18
click at [649, 543] on div at bounding box center [724, 541] width 1154 height 18
click at [660, 544] on div at bounding box center [724, 541] width 1154 height 18
click at [671, 544] on div at bounding box center [724, 541] width 1154 height 18
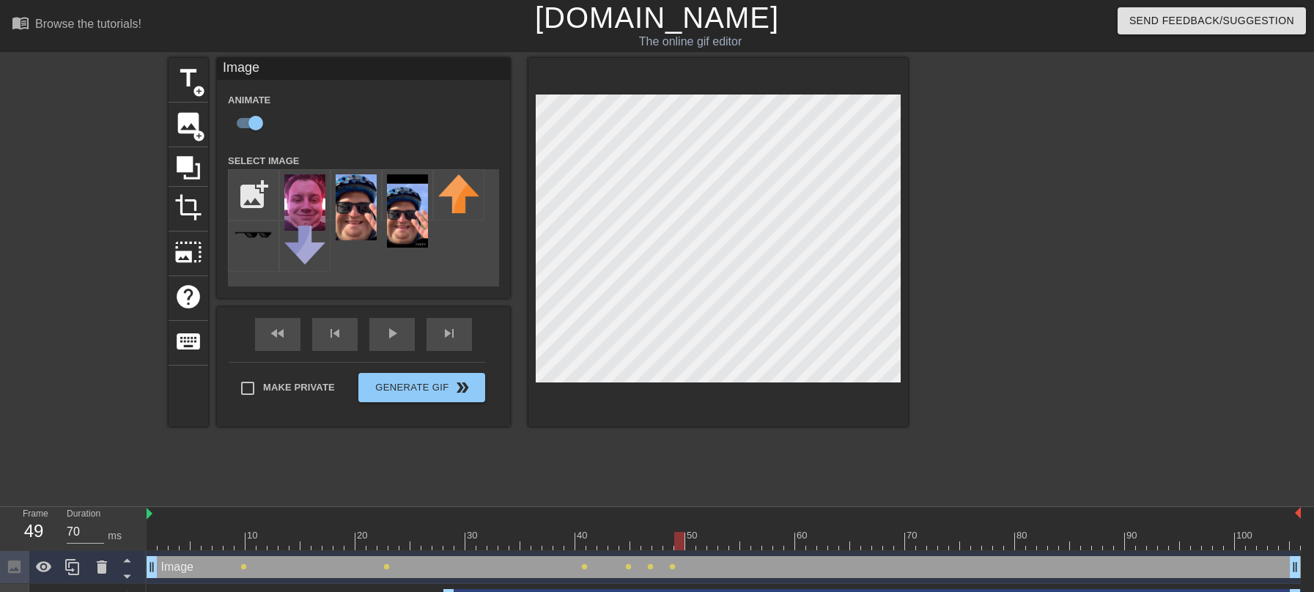
click at [682, 539] on div at bounding box center [724, 541] width 1154 height 18
click at [695, 547] on div at bounding box center [724, 541] width 1154 height 18
click at [701, 549] on div at bounding box center [724, 541] width 1154 height 18
click at [719, 551] on div "Image drag_handle drag_handle lens lens lens lens lens lens" at bounding box center [724, 567] width 1154 height 33
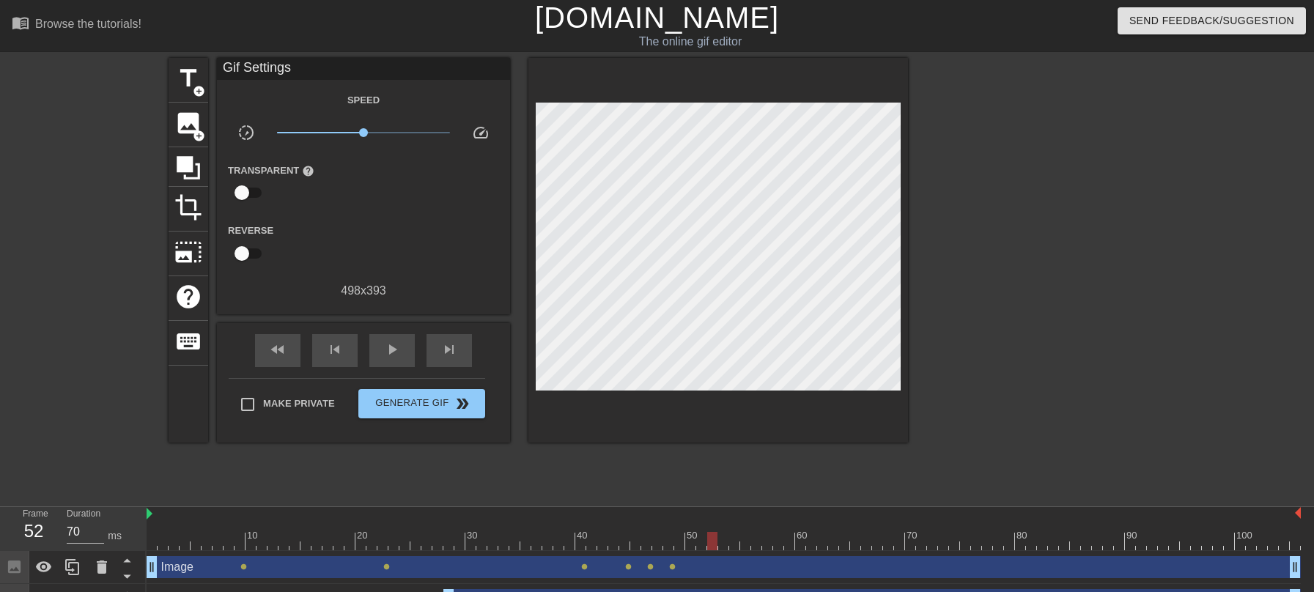
click at [711, 542] on div at bounding box center [724, 541] width 1154 height 18
click at [742, 544] on div at bounding box center [724, 541] width 1154 height 18
click at [767, 544] on div at bounding box center [724, 541] width 1154 height 18
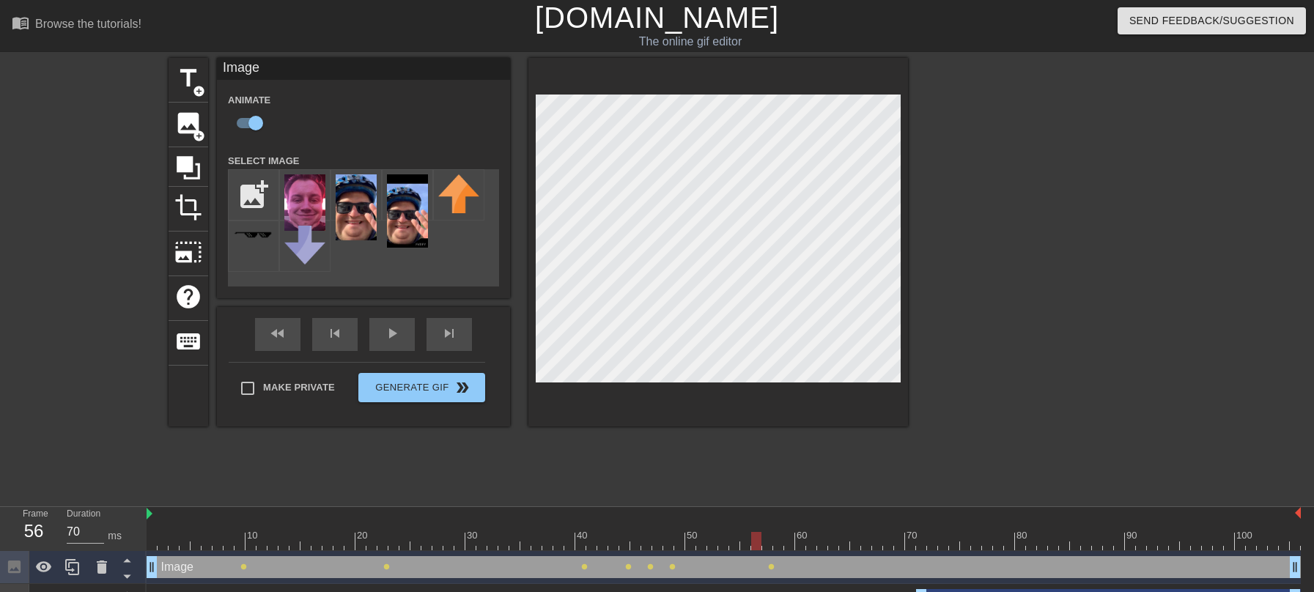
click at [759, 545] on div at bounding box center [724, 541] width 1154 height 18
click at [745, 547] on div at bounding box center [724, 541] width 1154 height 18
click at [733, 542] on div at bounding box center [724, 541] width 1154 height 18
click at [779, 544] on div at bounding box center [724, 541] width 1154 height 18
click at [789, 545] on div at bounding box center [724, 541] width 1154 height 18
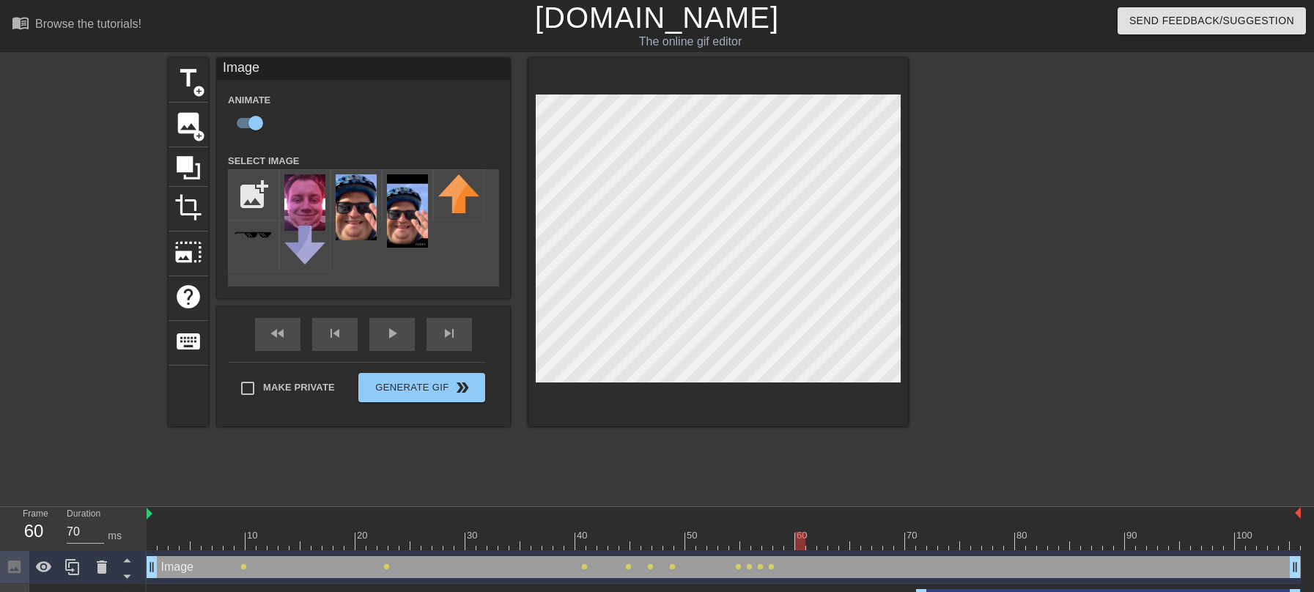
click at [802, 548] on div at bounding box center [724, 541] width 1154 height 18
click at [809, 548] on div at bounding box center [724, 541] width 1154 height 18
click at [825, 549] on div at bounding box center [724, 541] width 1154 height 18
click at [840, 544] on div at bounding box center [724, 541] width 1154 height 18
click at [695, 70] on div at bounding box center [718, 242] width 380 height 369
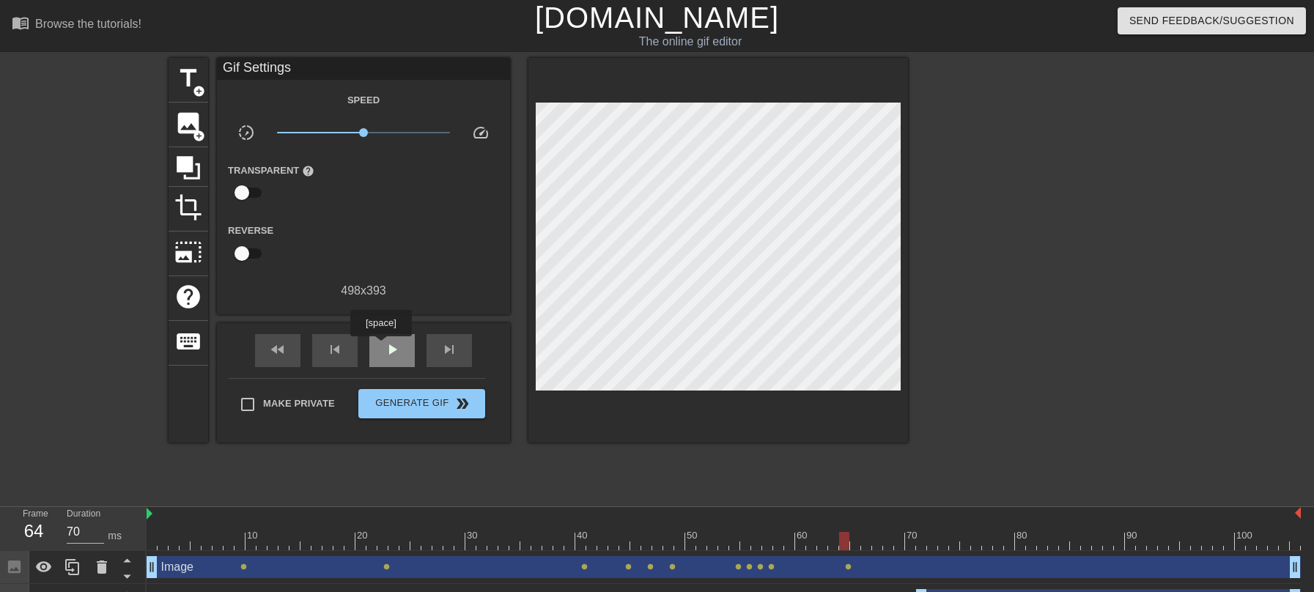
click at [383, 347] on div "play_arrow" at bounding box center [391, 350] width 45 height 33
click at [153, 533] on div at bounding box center [724, 541] width 1154 height 18
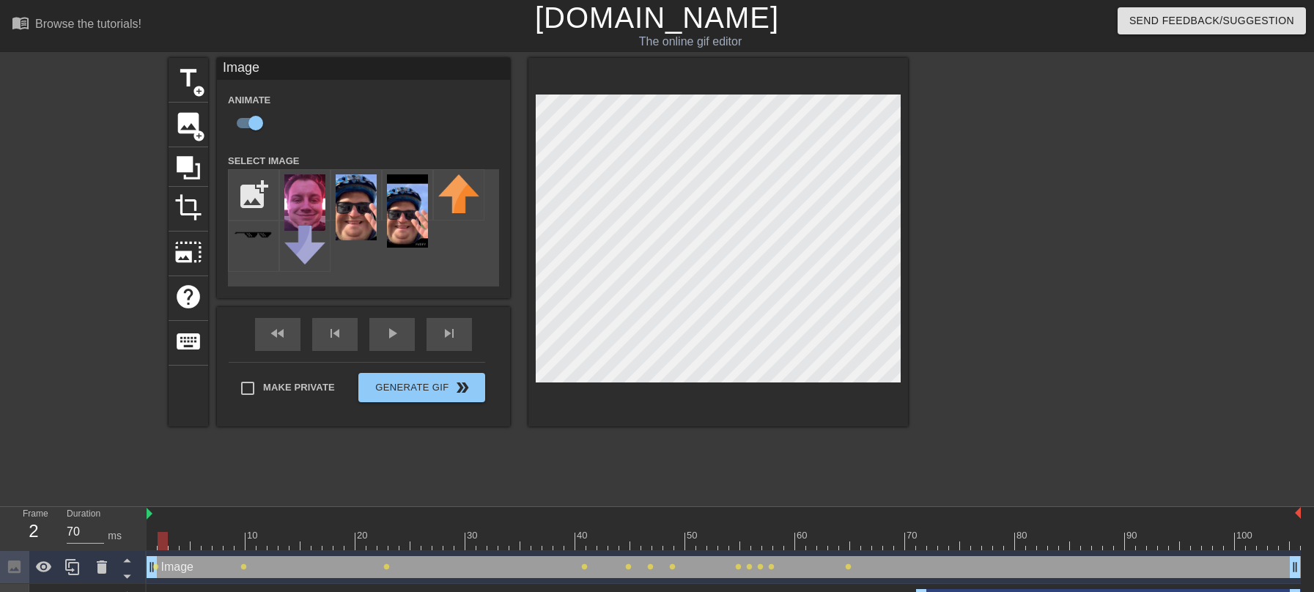
click at [159, 539] on div at bounding box center [724, 541] width 1154 height 18
click at [378, 344] on div "play_arrow" at bounding box center [391, 334] width 45 height 33
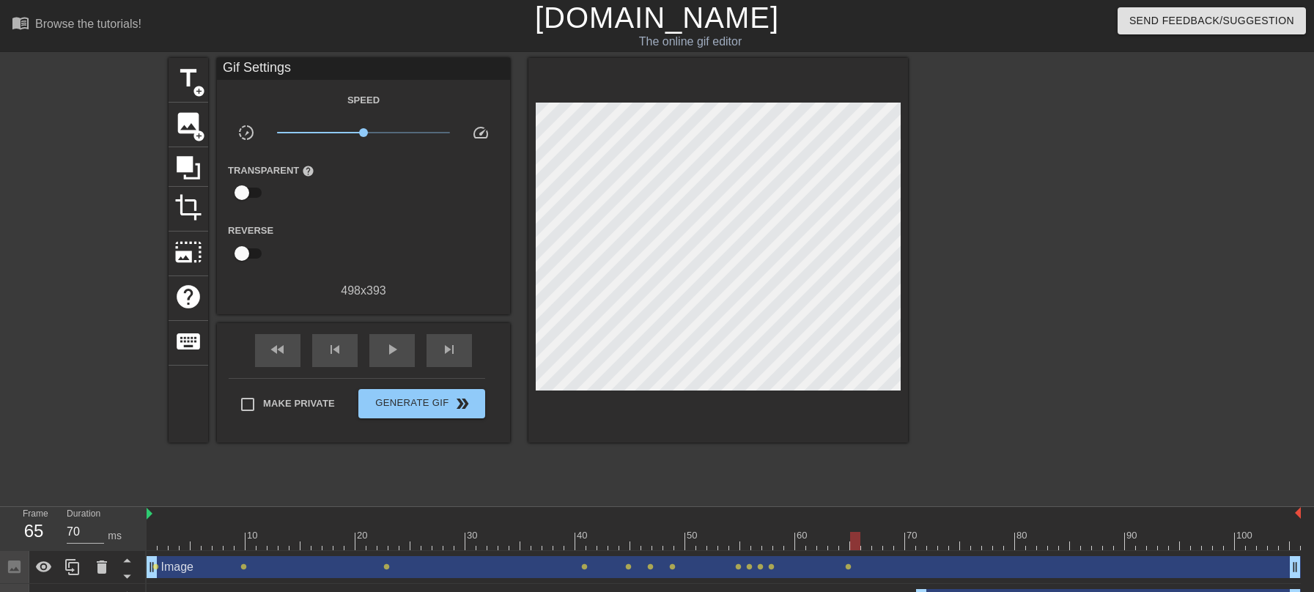
click at [858, 547] on div at bounding box center [724, 541] width 1154 height 18
click at [844, 546] on div at bounding box center [724, 541] width 1154 height 18
click at [833, 547] on div at bounding box center [724, 541] width 1154 height 18
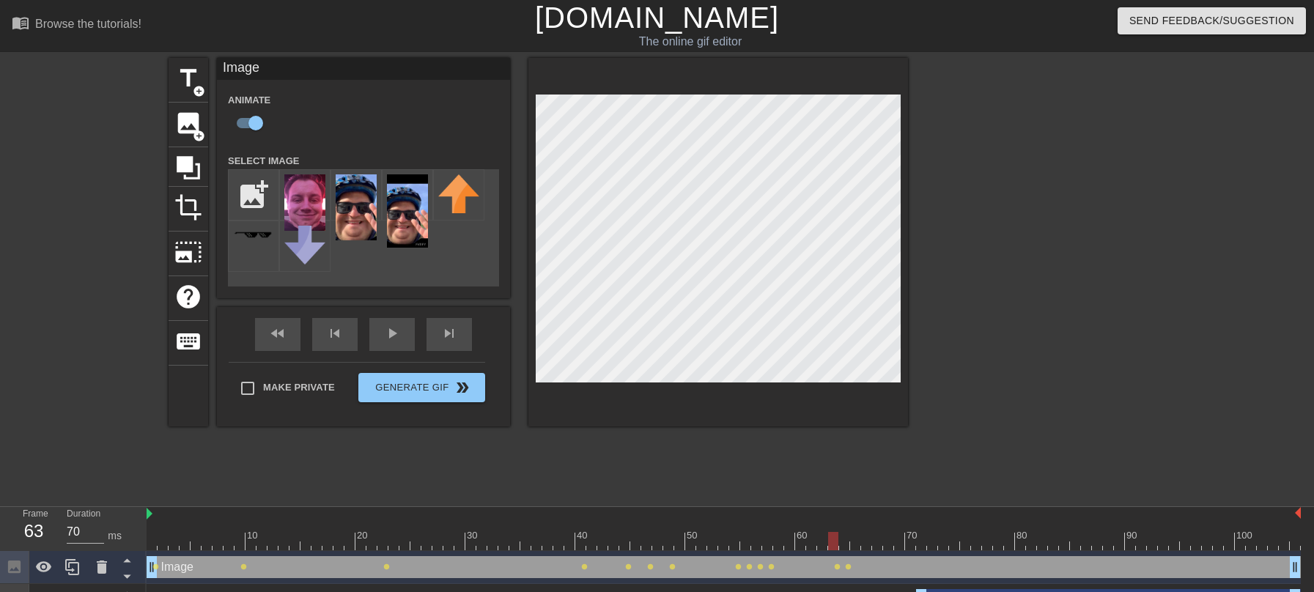
click at [693, 61] on div at bounding box center [718, 242] width 380 height 369
click at [822, 547] on div at bounding box center [724, 541] width 1154 height 18
click at [833, 546] on div at bounding box center [724, 541] width 1154 height 18
click at [256, 194] on input "file" at bounding box center [254, 195] width 50 height 50
type input "C:\fakepath\IMG_6574.jpg"
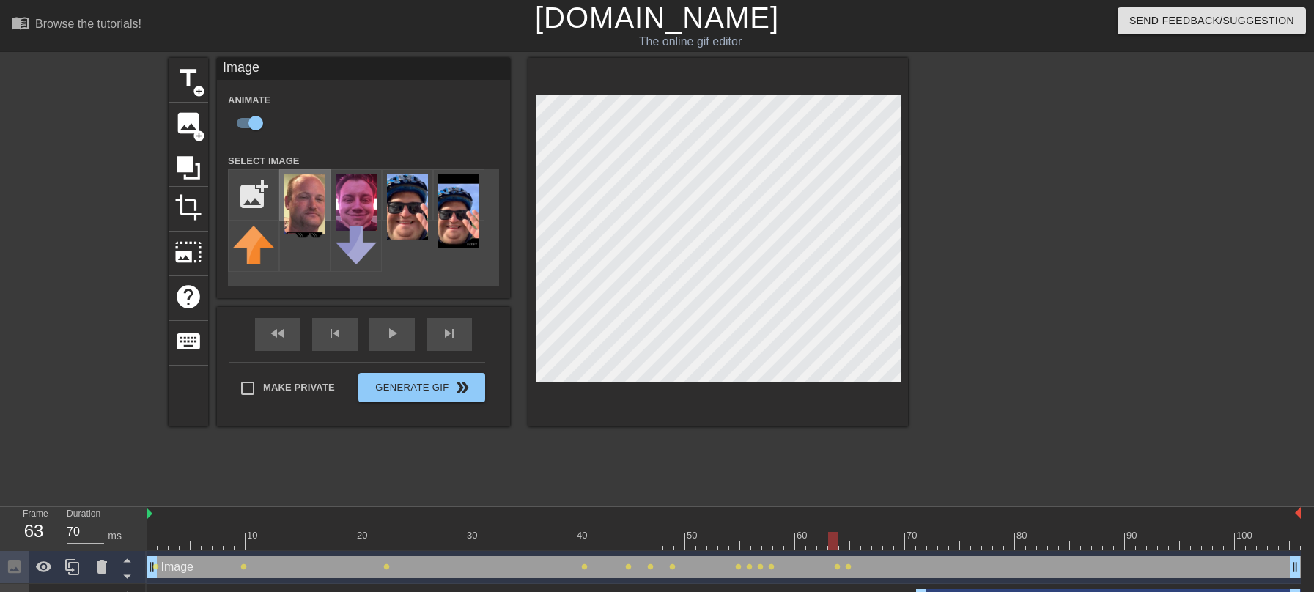
click at [317, 202] on img at bounding box center [304, 204] width 41 height 60
click at [846, 542] on div at bounding box center [724, 541] width 1154 height 18
click at [875, 548] on div at bounding box center [724, 541] width 1154 height 18
click at [849, 545] on div at bounding box center [724, 541] width 1154 height 18
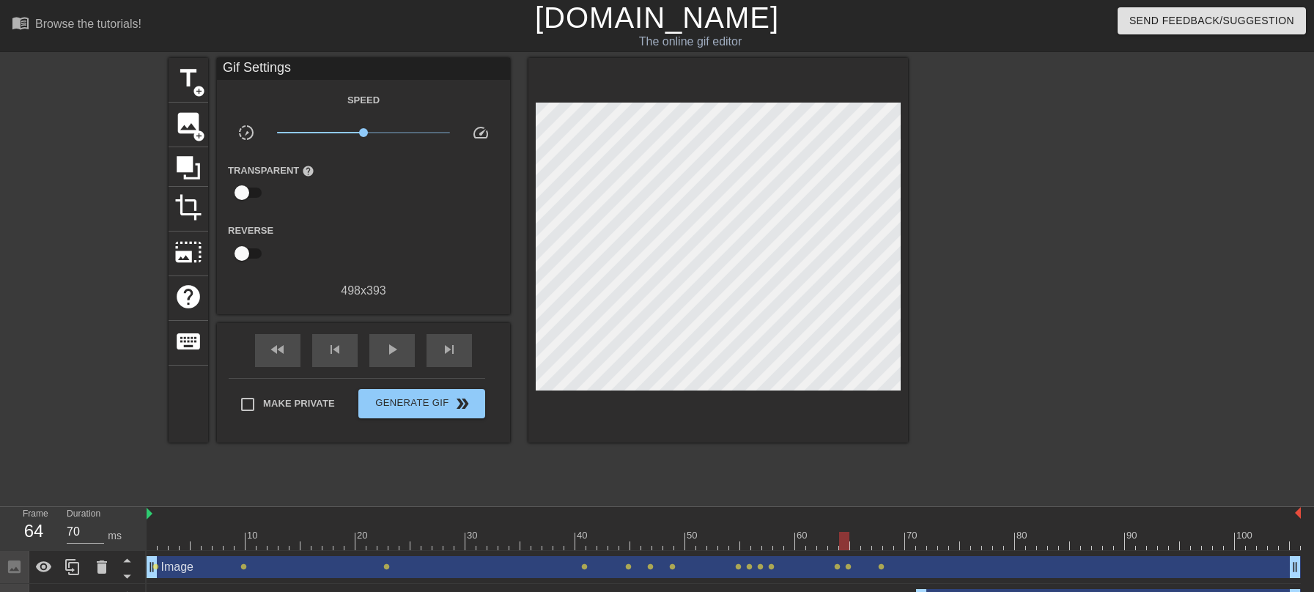
click at [690, 94] on div at bounding box center [718, 250] width 380 height 385
click at [193, 126] on span "image" at bounding box center [188, 123] width 28 height 28
click at [196, 130] on span "add_circle" at bounding box center [199, 136] width 12 height 12
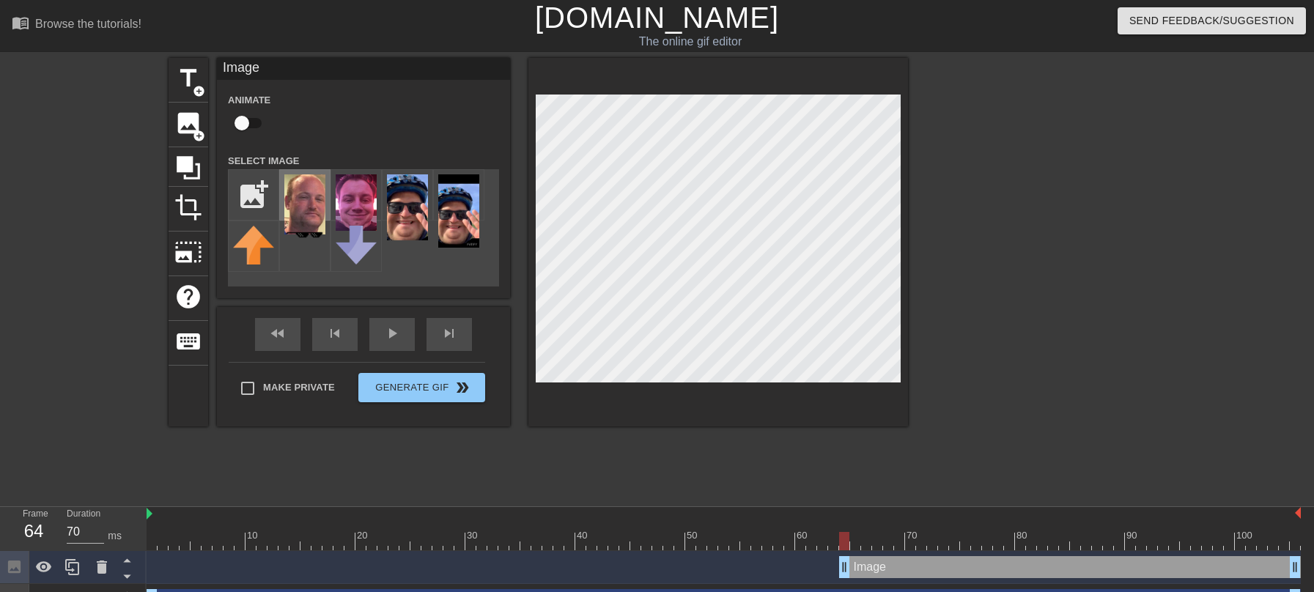
click at [300, 207] on img at bounding box center [304, 204] width 41 height 60
click at [569, 446] on div "title add_circle image add_circle crop photo_size_select_large help keyboard Im…" at bounding box center [538, 278] width 739 height 440
click at [854, 544] on div at bounding box center [724, 541] width 1154 height 18
click at [868, 544] on div at bounding box center [724, 541] width 1154 height 18
click at [877, 537] on div at bounding box center [724, 541] width 1154 height 18
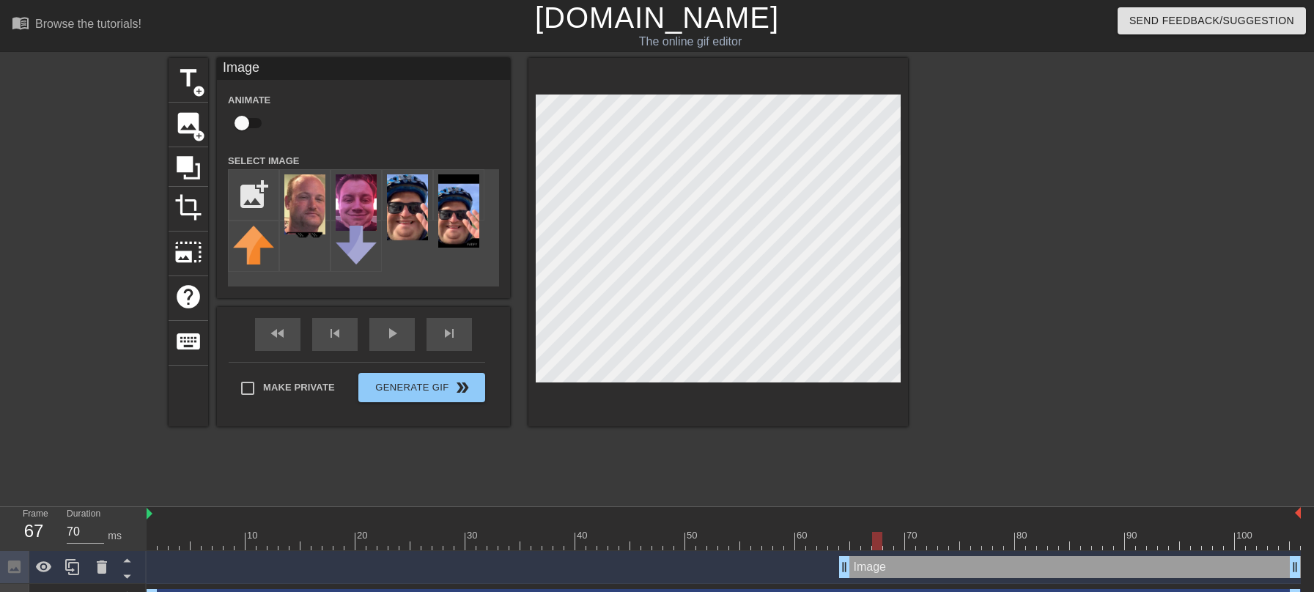
checkbox input "true"
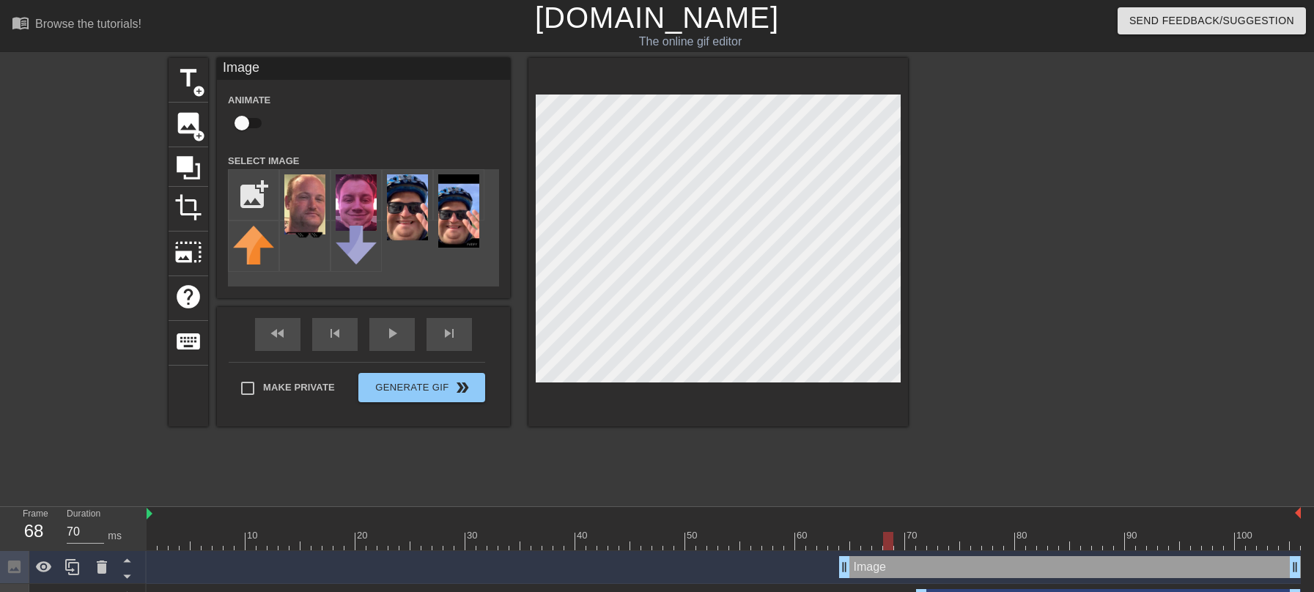
click at [889, 536] on div at bounding box center [724, 541] width 1154 height 18
click at [900, 544] on div at bounding box center [724, 541] width 1154 height 18
click at [912, 547] on div at bounding box center [724, 541] width 1154 height 18
click at [924, 547] on div at bounding box center [724, 541] width 1154 height 18
click at [935, 547] on div at bounding box center [724, 541] width 1154 height 18
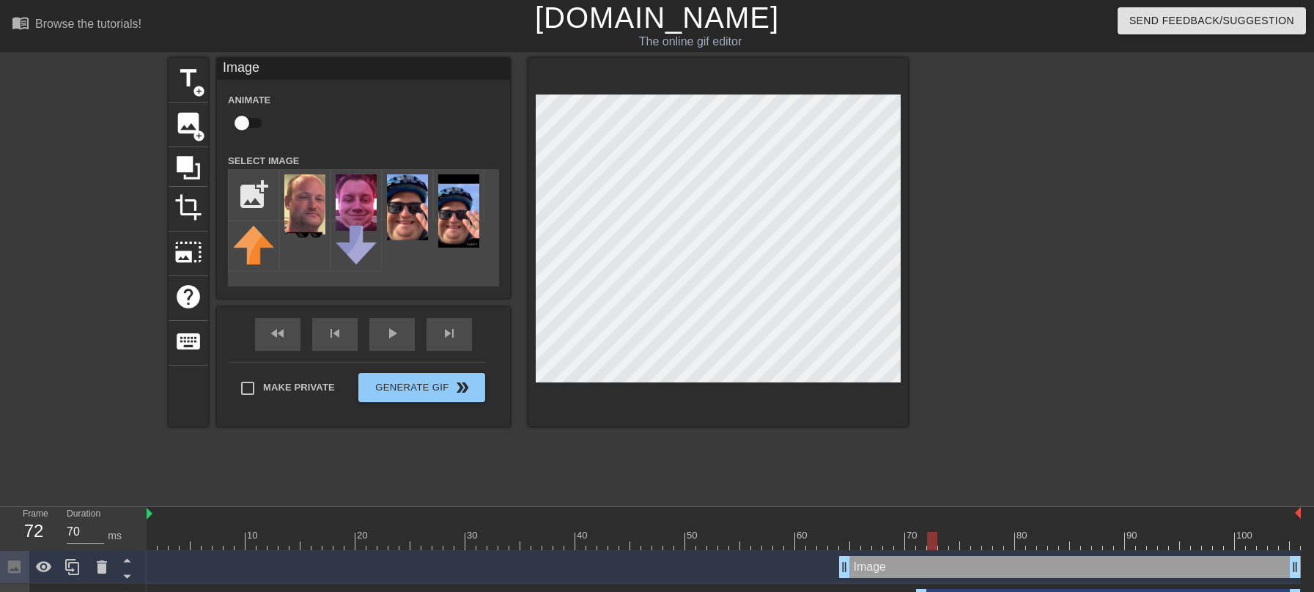
click at [943, 548] on div at bounding box center [724, 541] width 1154 height 18
click at [956, 546] on div at bounding box center [724, 541] width 1154 height 18
click at [968, 545] on div at bounding box center [724, 541] width 1154 height 18
click at [975, 540] on div at bounding box center [724, 541] width 1154 height 18
click at [990, 547] on div at bounding box center [724, 541] width 1154 height 18
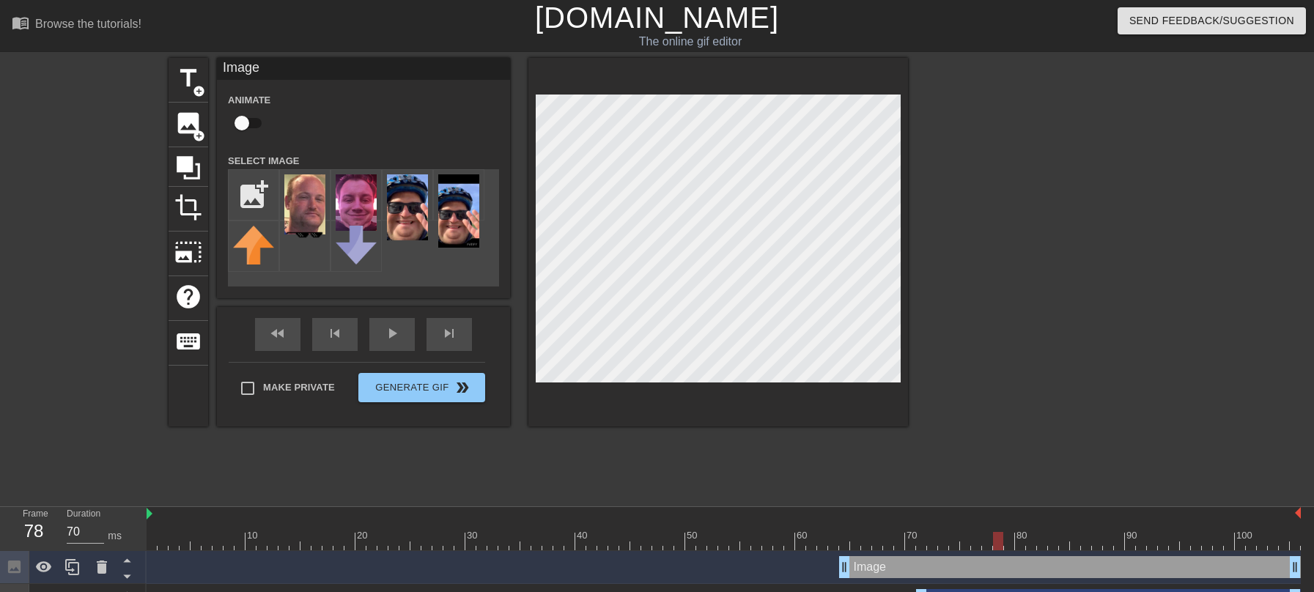
click at [1002, 547] on div at bounding box center [724, 541] width 1154 height 18
click at [1012, 546] on div at bounding box center [724, 541] width 1154 height 18
click at [1021, 546] on div at bounding box center [724, 541] width 1154 height 18
click at [1030, 545] on div at bounding box center [724, 541] width 1154 height 18
click at [1041, 543] on div at bounding box center [724, 541] width 1154 height 18
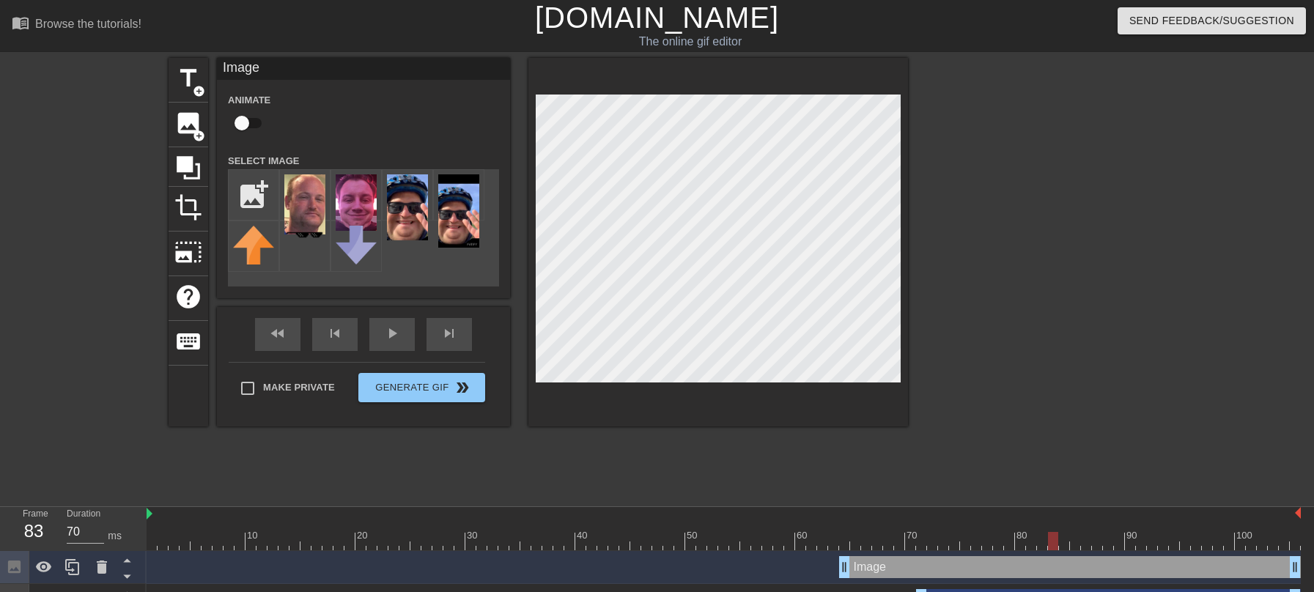
click at [1052, 544] on div at bounding box center [724, 541] width 1154 height 18
click at [1068, 546] on div at bounding box center [724, 541] width 1154 height 18
click at [841, 543] on div at bounding box center [724, 541] width 1154 height 18
click at [834, 544] on div at bounding box center [724, 541] width 1154 height 18
click at [824, 540] on div at bounding box center [724, 541] width 1154 height 18
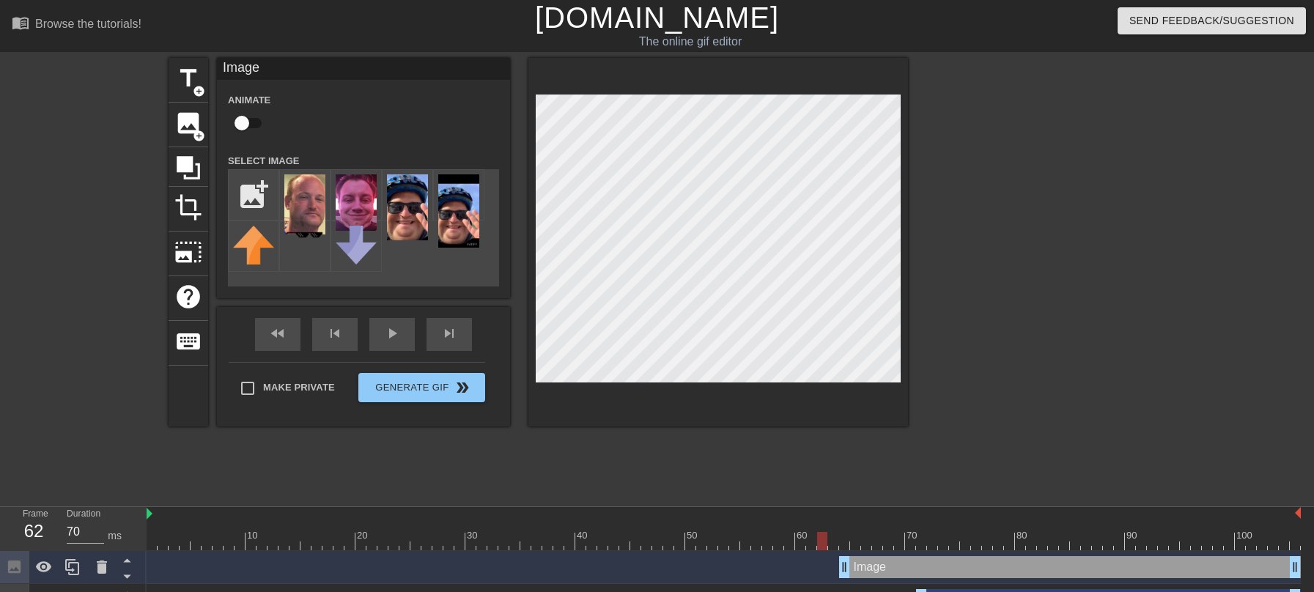
click at [833, 543] on div at bounding box center [724, 541] width 1154 height 18
click at [822, 547] on div at bounding box center [724, 541] width 1154 height 18
click at [833, 547] on div at bounding box center [724, 541] width 1154 height 18
click at [248, 121] on input "checkbox" at bounding box center [242, 123] width 84 height 28
checkbox input "true"
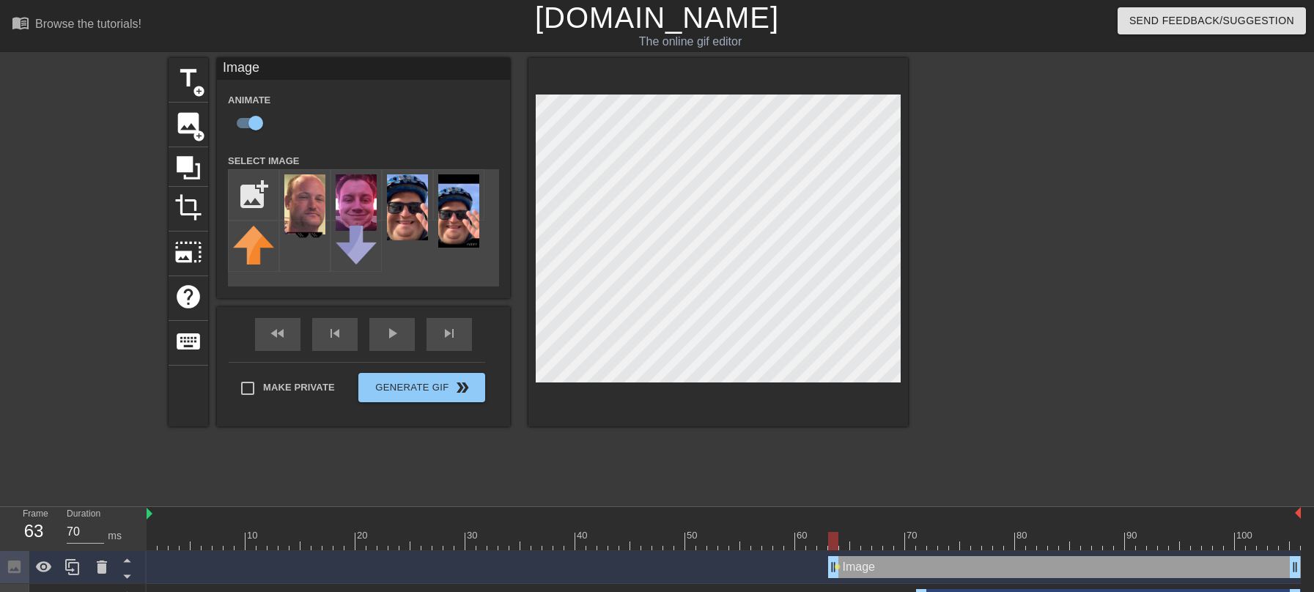
click at [846, 544] on div at bounding box center [724, 541] width 1154 height 18
click at [857, 547] on div at bounding box center [724, 541] width 1154 height 18
click at [871, 547] on div at bounding box center [724, 541] width 1154 height 18
click at [879, 545] on div at bounding box center [724, 541] width 1154 height 18
click at [892, 544] on div at bounding box center [724, 541] width 1154 height 18
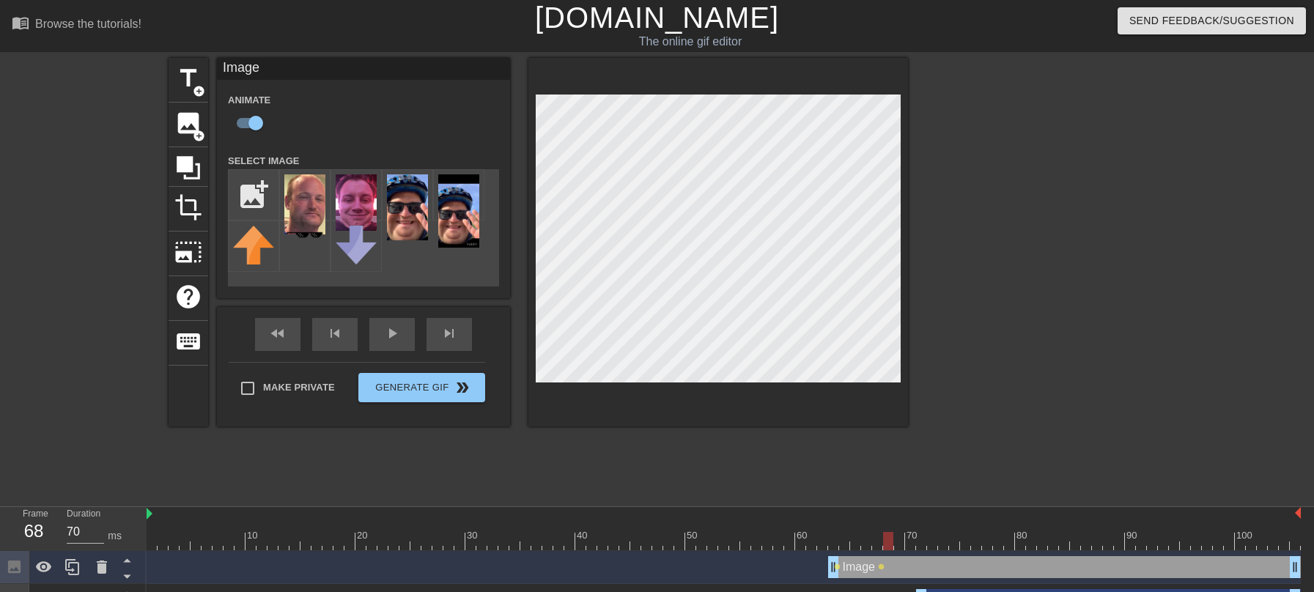
click at [901, 547] on div at bounding box center [724, 541] width 1154 height 18
click at [911, 545] on div at bounding box center [724, 541] width 1154 height 18
click at [928, 546] on div at bounding box center [724, 541] width 1154 height 18
click at [946, 543] on div at bounding box center [724, 541] width 1154 height 18
click at [956, 545] on div at bounding box center [724, 541] width 1154 height 18
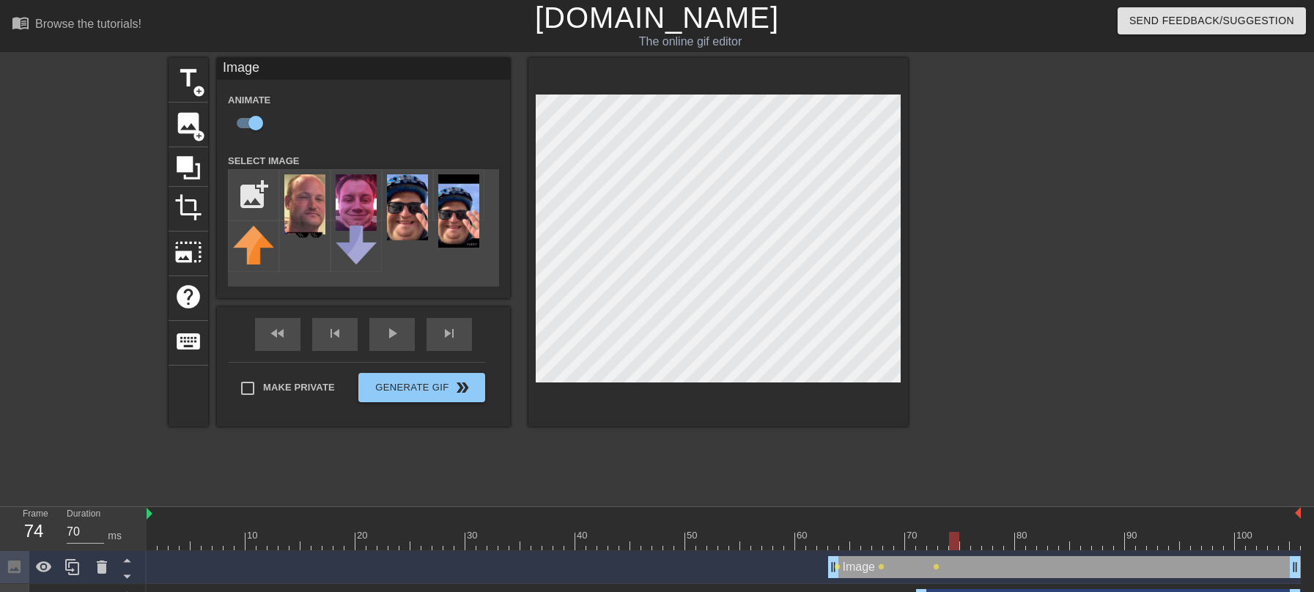
click at [961, 545] on div at bounding box center [724, 541] width 1154 height 18
click at [978, 547] on div at bounding box center [724, 541] width 1154 height 18
click at [992, 548] on div at bounding box center [724, 541] width 1154 height 18
click at [999, 548] on div at bounding box center [724, 541] width 1154 height 18
click at [1013, 548] on div at bounding box center [724, 541] width 1154 height 18
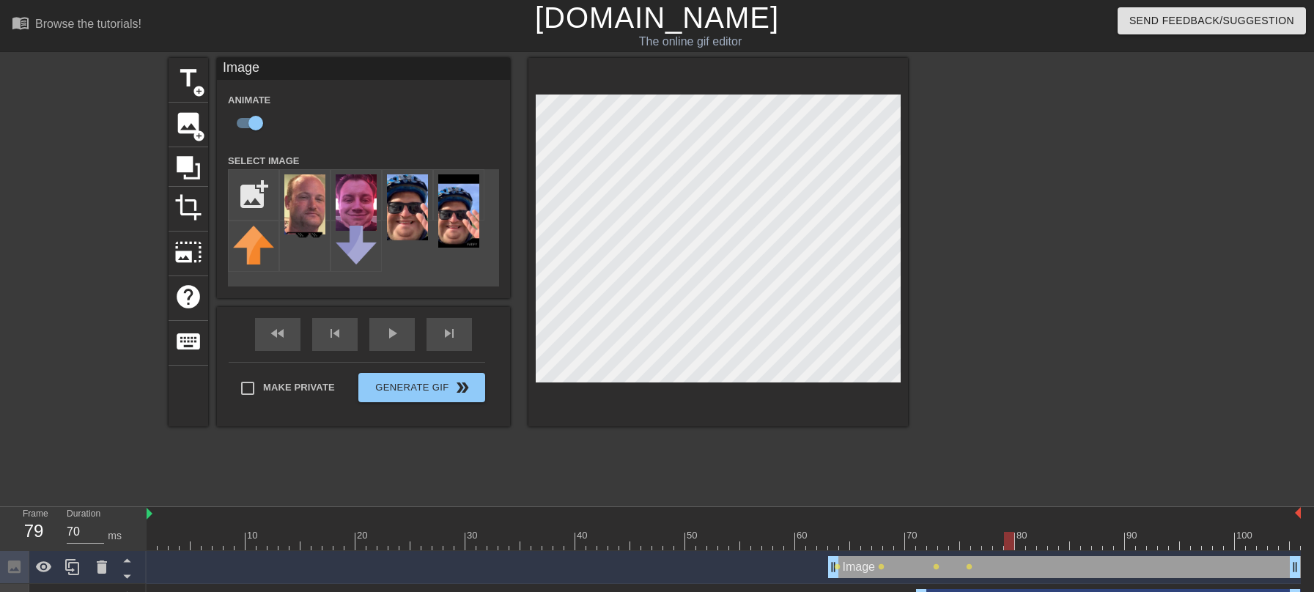
click at [1020, 547] on div at bounding box center [724, 541] width 1154 height 18
click at [1036, 544] on div at bounding box center [724, 541] width 1154 height 18
click at [1050, 547] on div at bounding box center [724, 541] width 1154 height 18
click at [1064, 548] on div at bounding box center [724, 541] width 1154 height 18
click at [1079, 545] on div at bounding box center [724, 541] width 1154 height 18
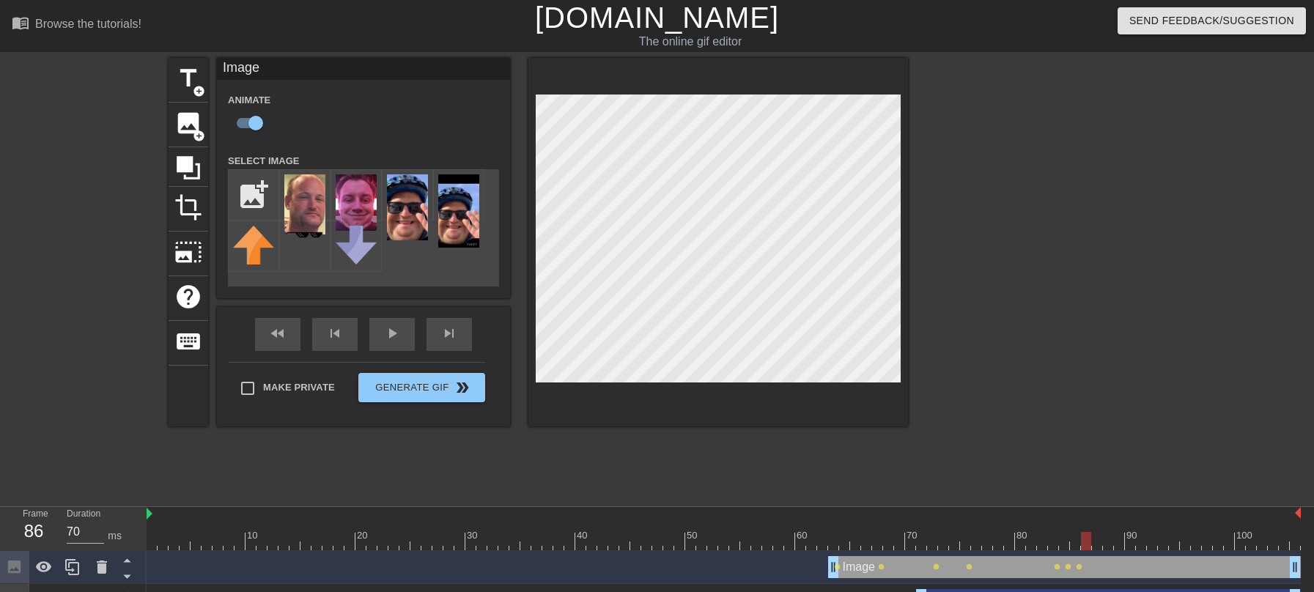
click at [1089, 543] on div at bounding box center [724, 541] width 1154 height 18
click at [1090, 547] on div at bounding box center [1086, 541] width 10 height 18
click at [1099, 548] on div at bounding box center [724, 541] width 1154 height 18
click at [1112, 543] on div at bounding box center [724, 541] width 1154 height 18
click at [1120, 542] on div at bounding box center [724, 541] width 1154 height 18
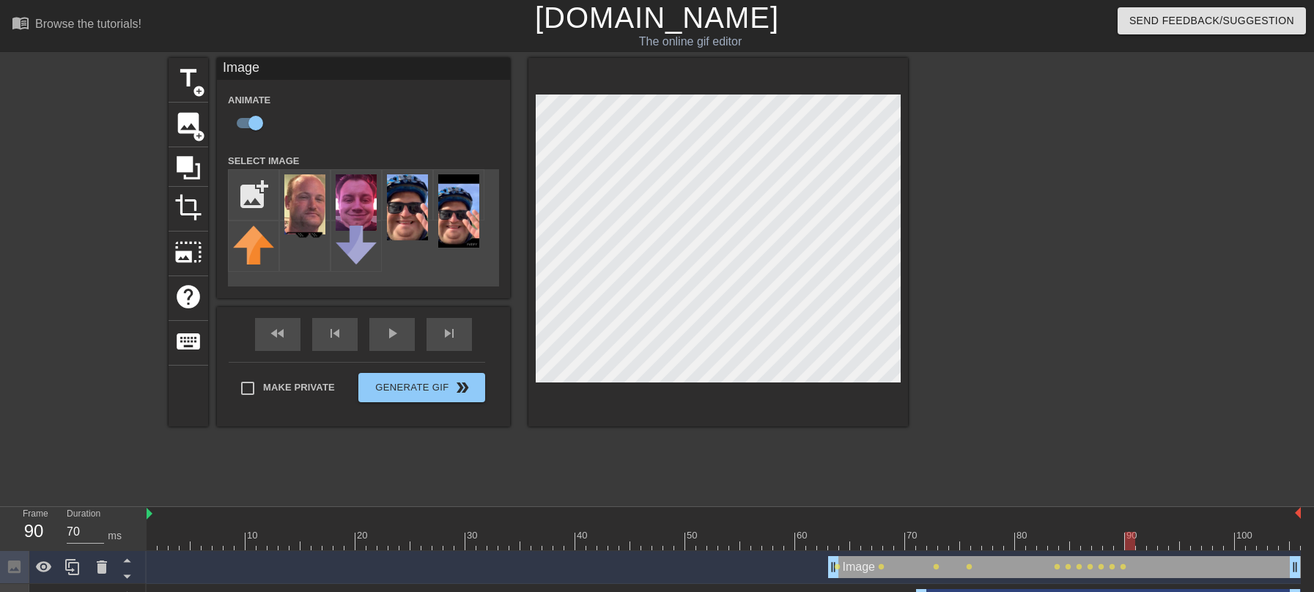
click at [1131, 543] on div at bounding box center [724, 541] width 1154 height 18
click at [1141, 544] on div at bounding box center [724, 541] width 1154 height 18
click at [1156, 544] on div at bounding box center [724, 541] width 1154 height 18
click at [1160, 539] on div at bounding box center [724, 541] width 1154 height 18
click at [1173, 538] on div at bounding box center [724, 541] width 1154 height 18
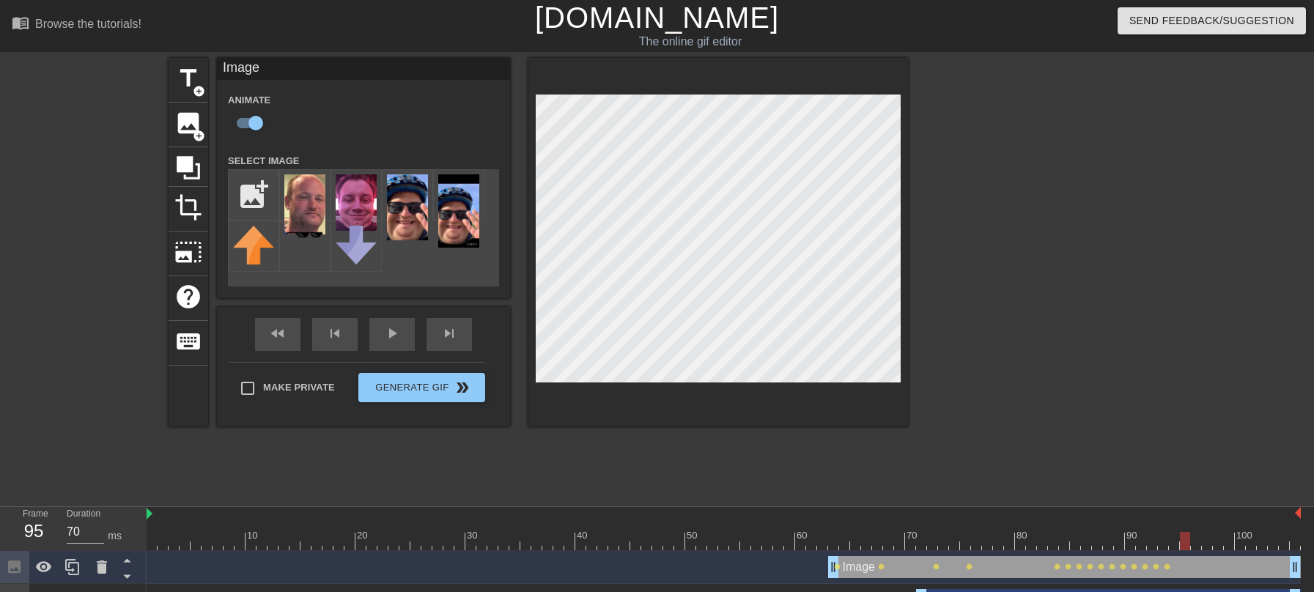
click at [1188, 542] on div at bounding box center [724, 541] width 1154 height 18
click at [1199, 547] on div at bounding box center [724, 541] width 1154 height 18
click at [1203, 547] on div at bounding box center [724, 541] width 1154 height 18
click at [1203, 544] on div at bounding box center [724, 541] width 1154 height 18
click at [1203, 546] on div at bounding box center [724, 541] width 1154 height 18
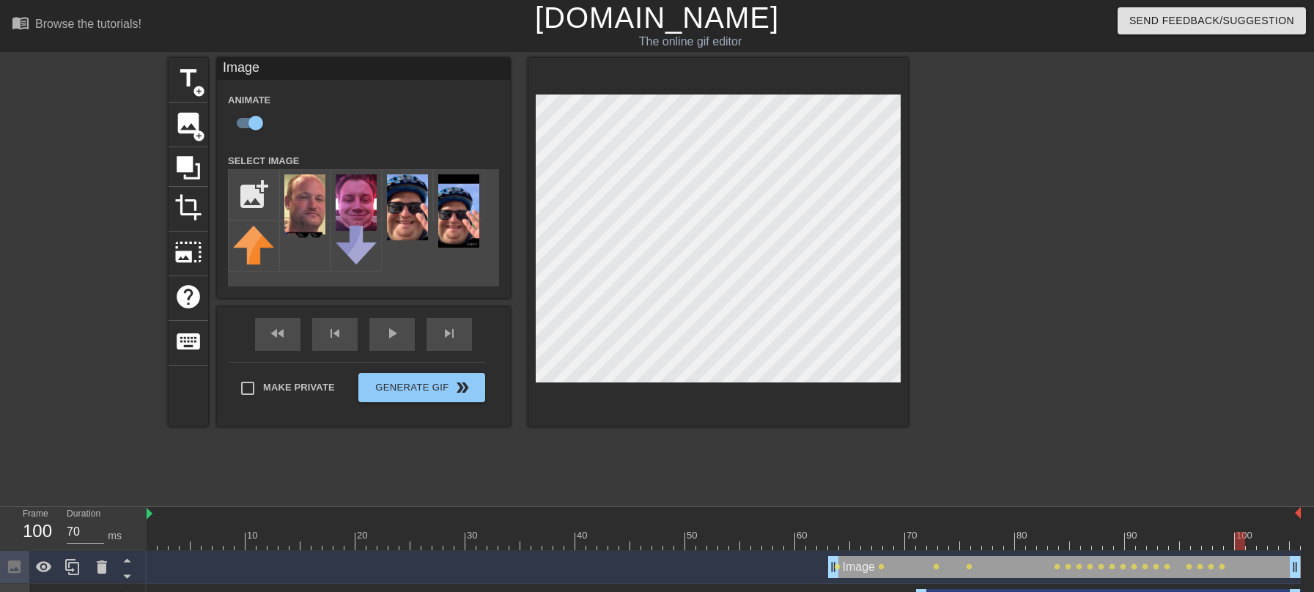
click at [1203, 545] on div at bounding box center [724, 541] width 1154 height 18
click at [1203, 539] on div at bounding box center [724, 541] width 1154 height 18
click at [1203, 547] on div at bounding box center [724, 541] width 1154 height 18
click at [1203, 546] on div at bounding box center [724, 541] width 1154 height 18
click at [1203, 542] on div at bounding box center [724, 541] width 1154 height 18
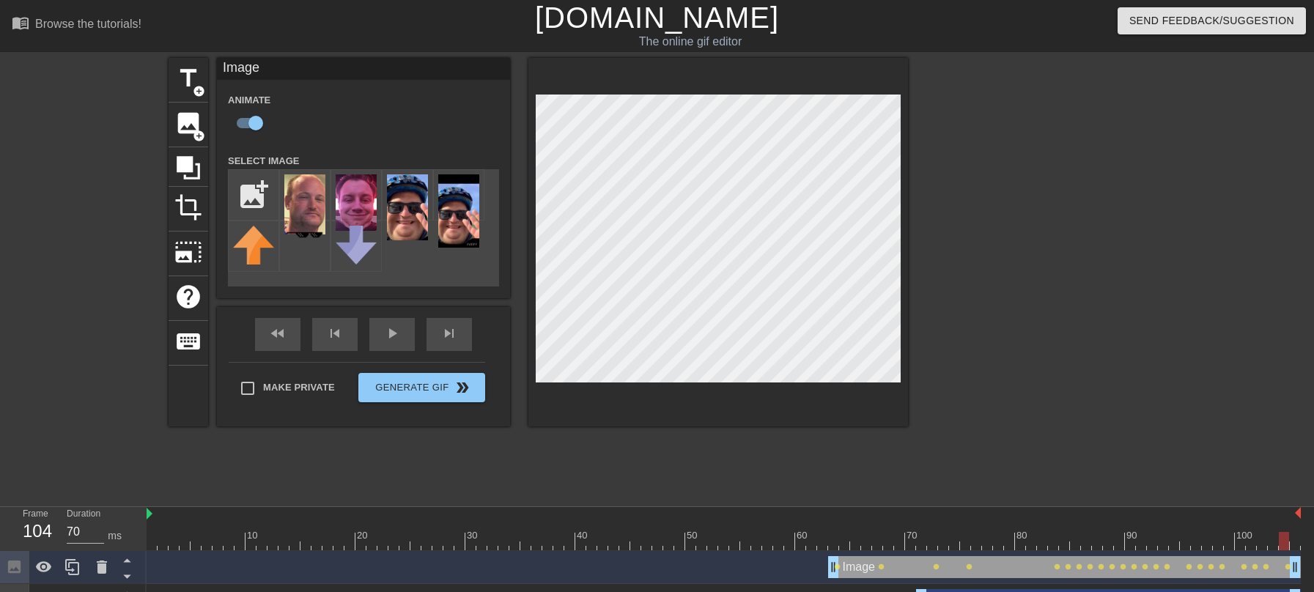
click at [1203, 542] on div at bounding box center [724, 541] width 1154 height 18
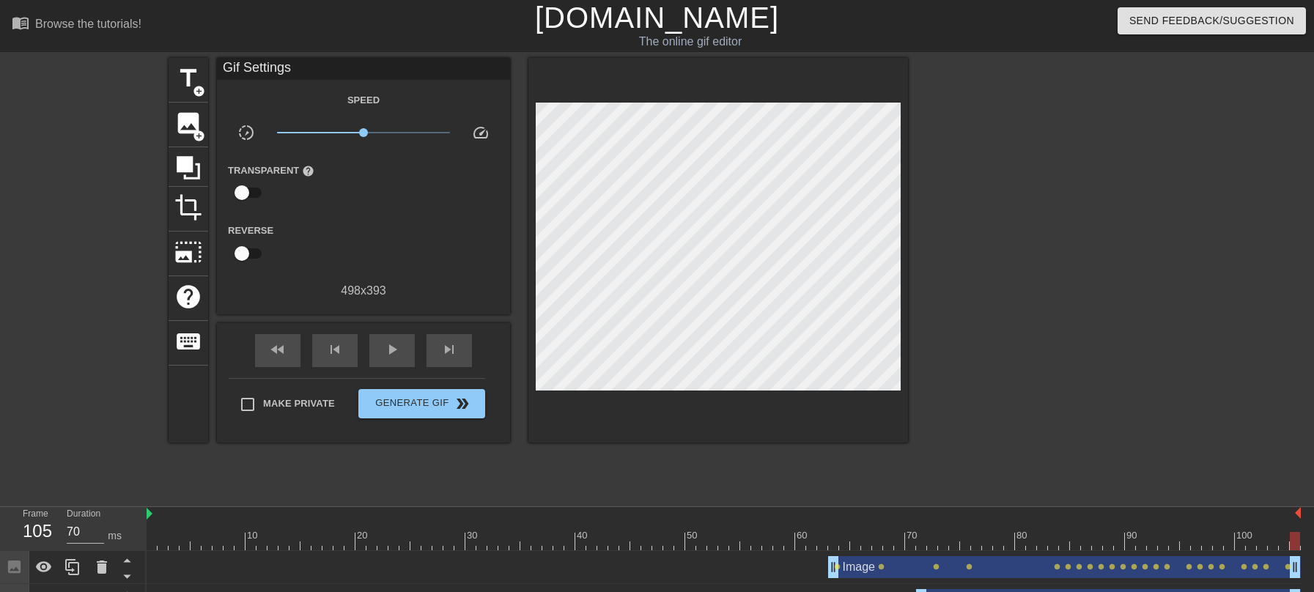
click at [1203, 539] on div "10 20 30 40 50 60 70 80 90 100 Image drag_handle drag_handle lens lens lens len…" at bounding box center [730, 595] width 1167 height 176
click at [398, 355] on span "play_arrow" at bounding box center [392, 350] width 18 height 18
click at [182, 136] on span "image" at bounding box center [188, 123] width 28 height 28
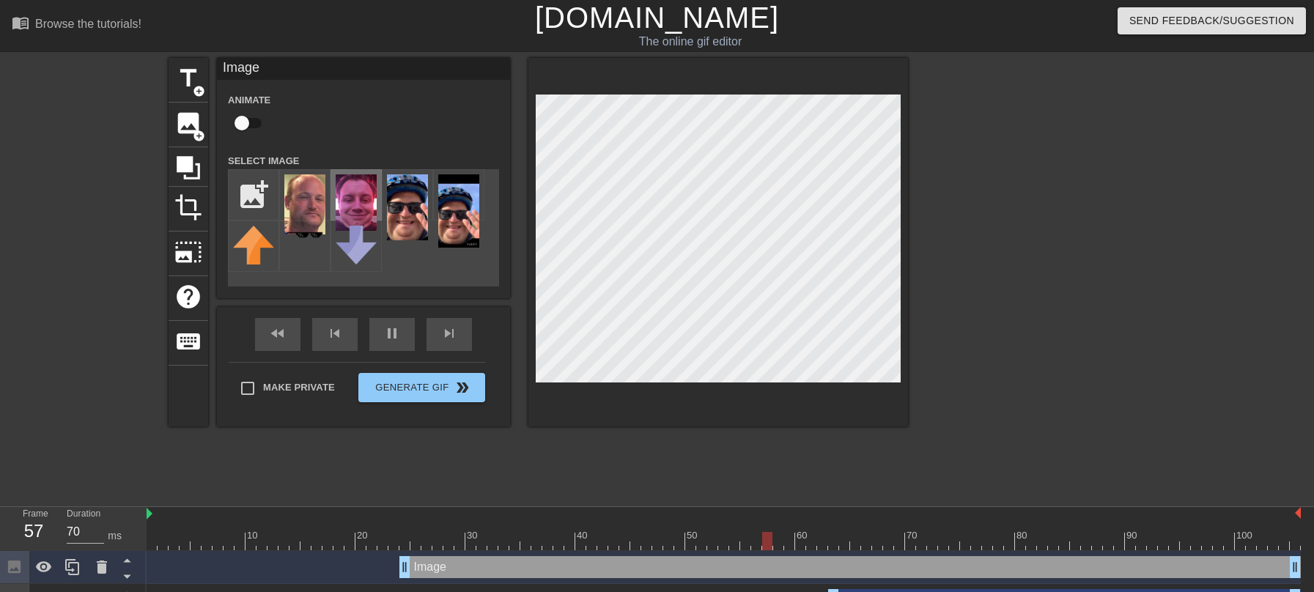
click at [368, 214] on img at bounding box center [356, 202] width 41 height 56
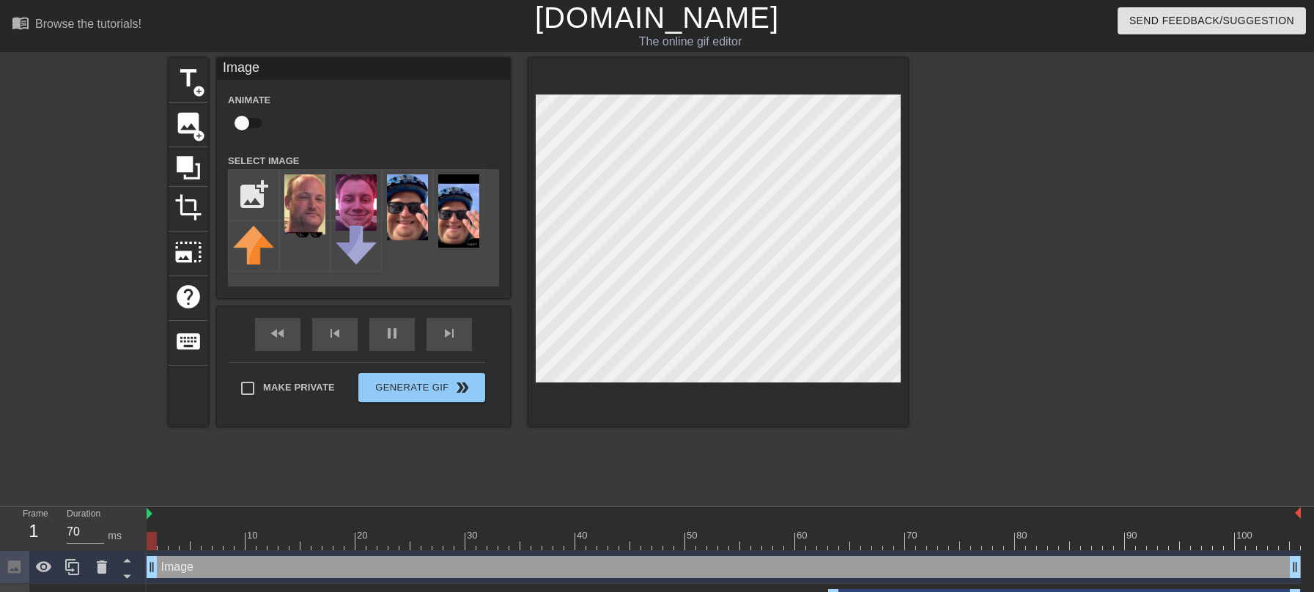
drag, startPoint x: 405, startPoint y: 568, endPoint x: 155, endPoint y: 539, distance: 252.3
click at [321, 342] on div "skip_previous" at bounding box center [334, 334] width 45 height 33
click at [243, 120] on input "checkbox" at bounding box center [242, 123] width 84 height 28
checkbox input "true"
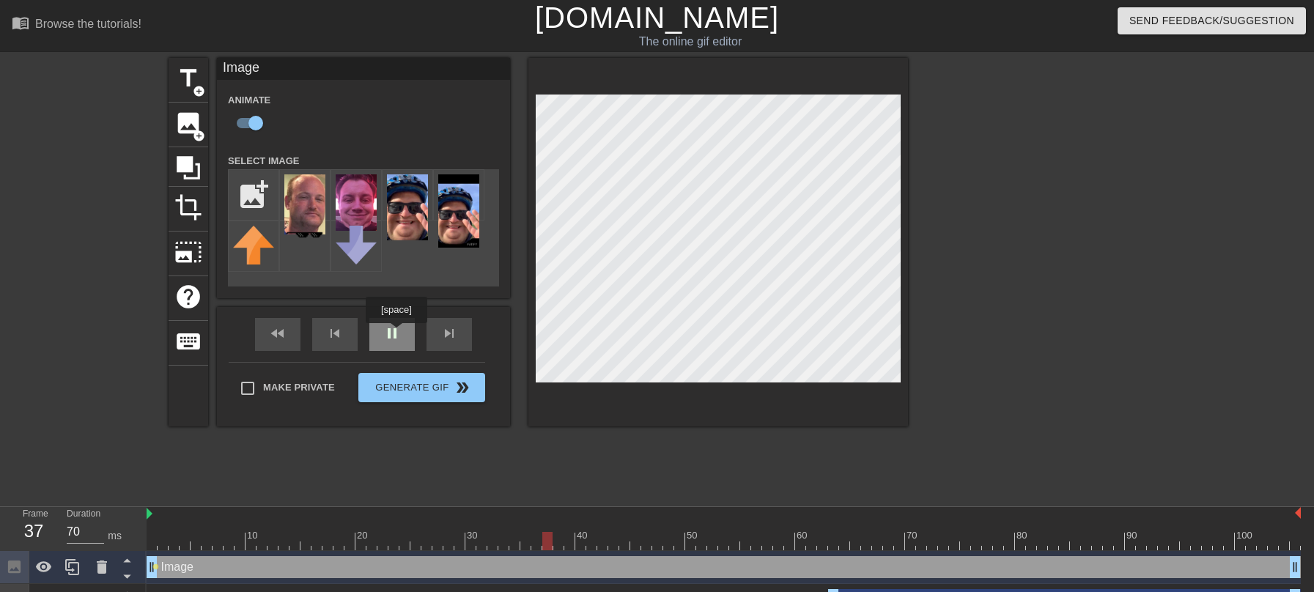
click at [398, 333] on div "fast_rewind skip_previous pause skip_next" at bounding box center [363, 334] width 239 height 55
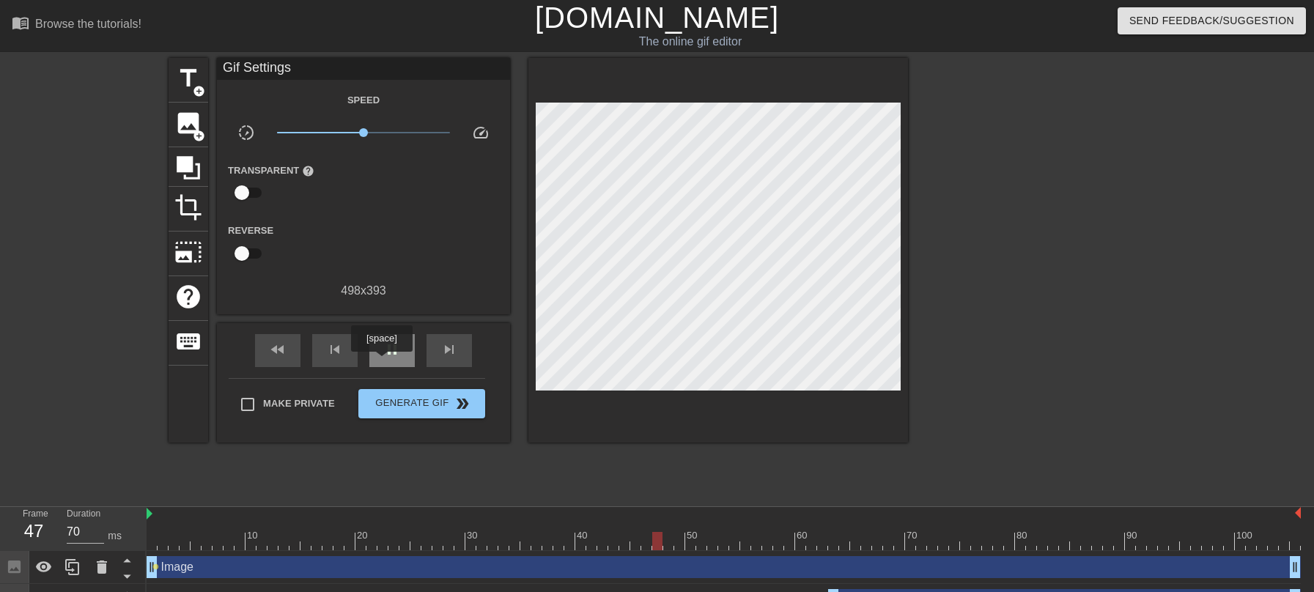
click at [383, 362] on div "pause" at bounding box center [391, 350] width 45 height 33
click at [152, 543] on div at bounding box center [724, 541] width 1154 height 18
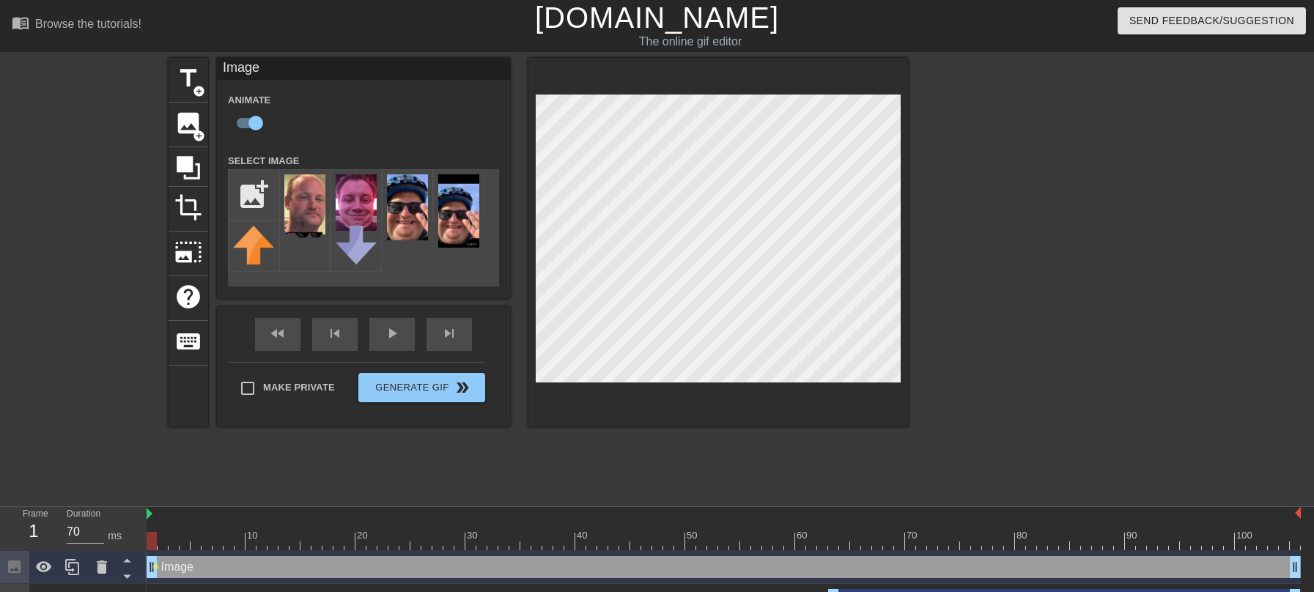
click at [163, 541] on div at bounding box center [724, 541] width 1154 height 18
click at [177, 547] on div at bounding box center [724, 541] width 1154 height 18
click at [190, 547] on div at bounding box center [724, 541] width 1154 height 18
click at [199, 547] on div at bounding box center [724, 541] width 1154 height 18
click at [213, 545] on div at bounding box center [724, 541] width 1154 height 18
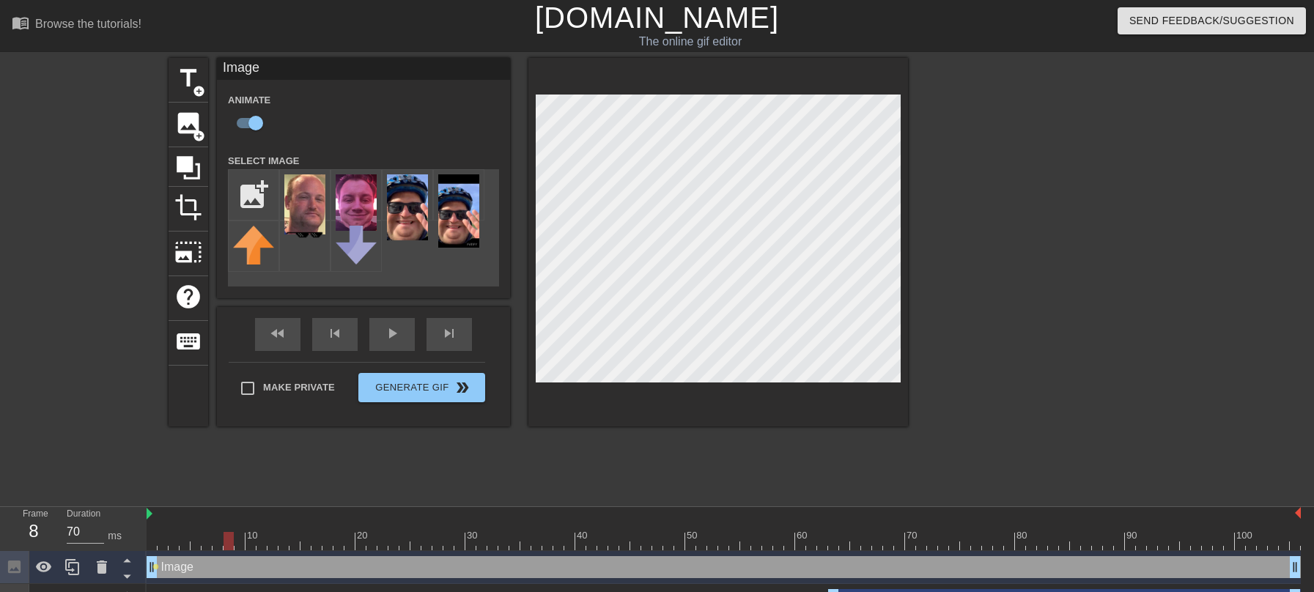
click at [225, 544] on div at bounding box center [724, 541] width 1154 height 18
click at [243, 545] on div at bounding box center [724, 541] width 1154 height 18
click at [255, 544] on div at bounding box center [724, 541] width 1154 height 18
click at [262, 544] on div at bounding box center [724, 541] width 1154 height 18
click at [276, 545] on div at bounding box center [724, 541] width 1154 height 18
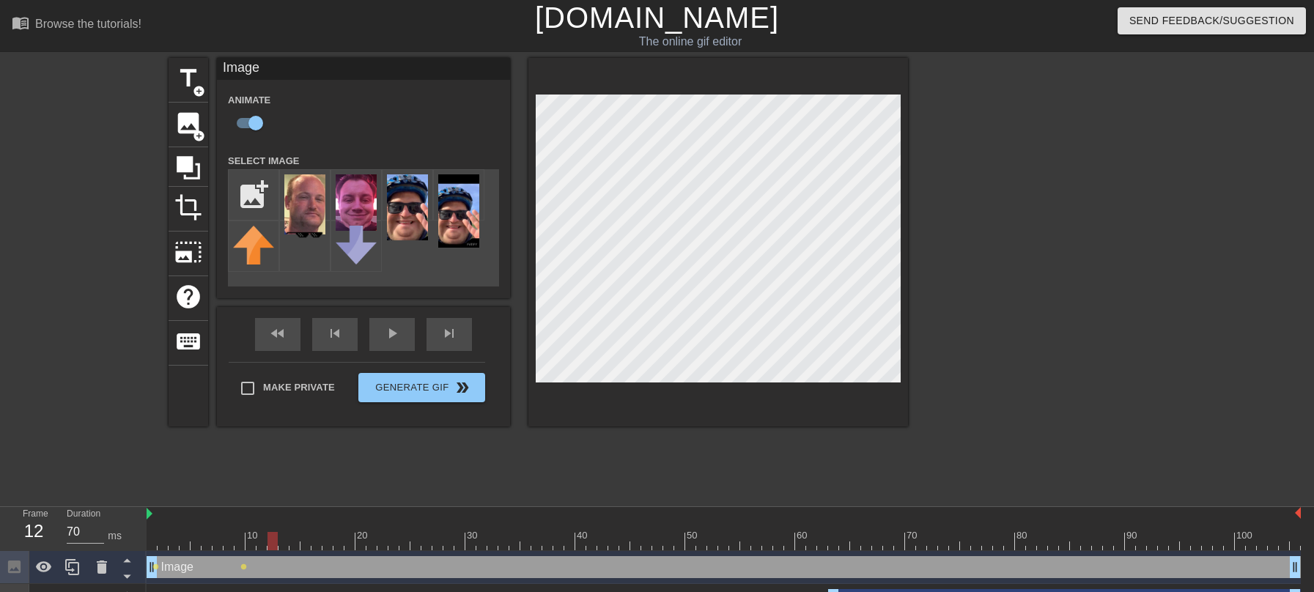
click at [283, 547] on div at bounding box center [724, 541] width 1154 height 18
click at [298, 545] on div at bounding box center [724, 541] width 1154 height 18
click at [309, 544] on div at bounding box center [724, 541] width 1154 height 18
click at [320, 545] on div at bounding box center [724, 541] width 1154 height 18
click at [333, 544] on div at bounding box center [724, 541] width 1154 height 18
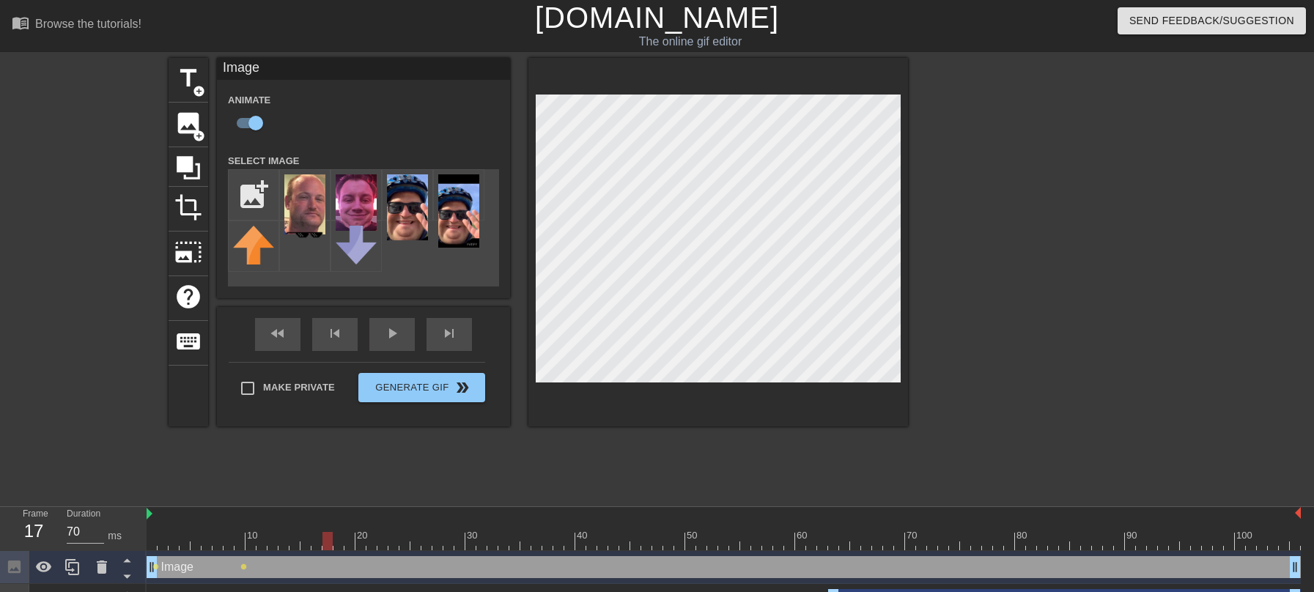
click at [342, 544] on div at bounding box center [724, 541] width 1154 height 18
click at [350, 544] on div at bounding box center [724, 541] width 1154 height 18
click at [365, 544] on div at bounding box center [724, 541] width 1154 height 18
click at [379, 544] on div at bounding box center [724, 541] width 1154 height 18
click at [394, 544] on div at bounding box center [724, 541] width 1154 height 18
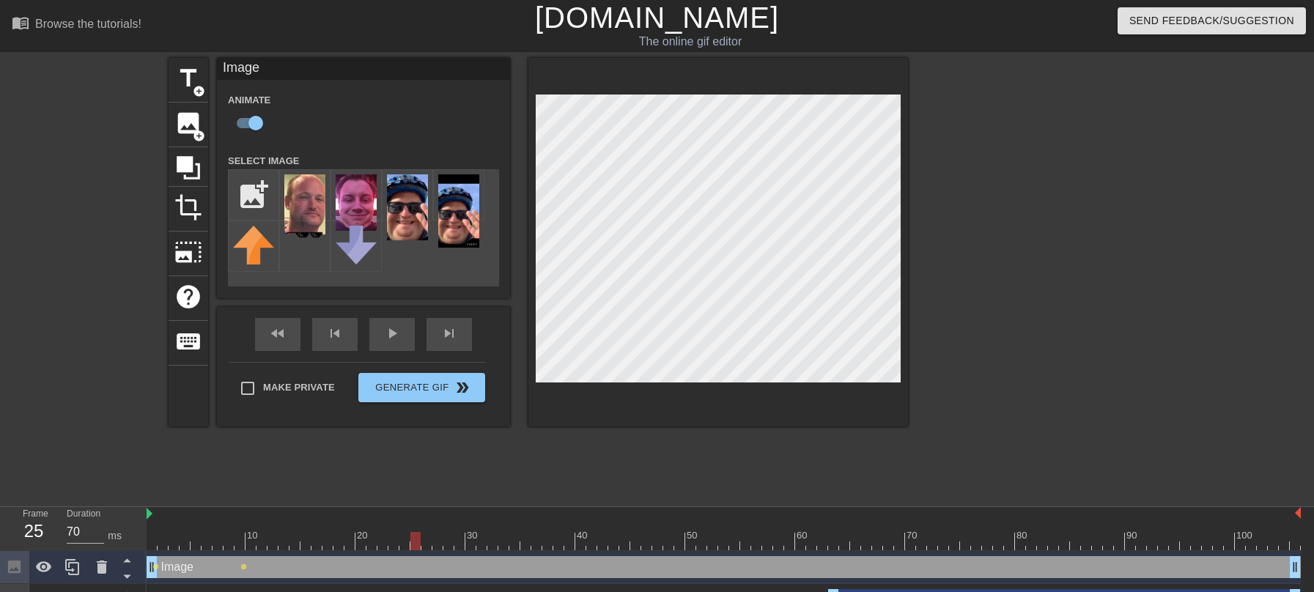
click at [412, 544] on div at bounding box center [724, 541] width 1154 height 18
click at [429, 544] on div at bounding box center [724, 541] width 1154 height 18
click at [440, 544] on div at bounding box center [724, 541] width 1154 height 18
click at [451, 547] on div at bounding box center [724, 541] width 1154 height 18
click at [462, 547] on div at bounding box center [724, 541] width 1154 height 18
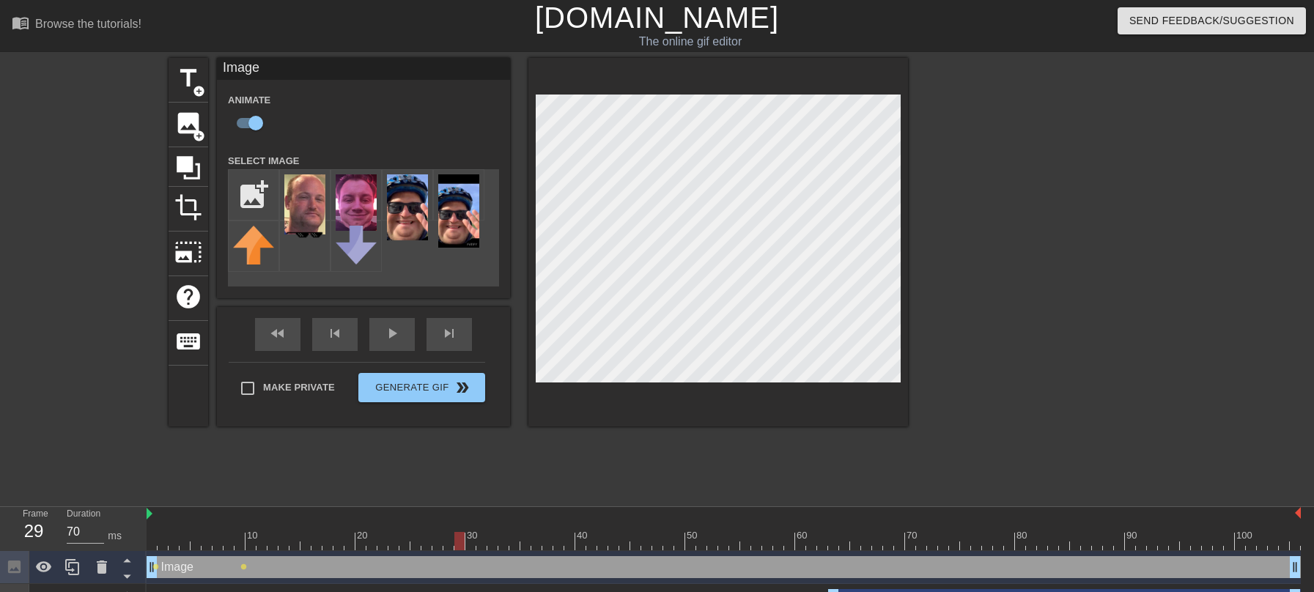
click at [473, 546] on div at bounding box center [724, 541] width 1154 height 18
click at [485, 544] on div at bounding box center [724, 541] width 1154 height 18
click at [492, 545] on div at bounding box center [724, 541] width 1154 height 18
click at [503, 545] on div at bounding box center [724, 541] width 1154 height 18
click at [513, 547] on div at bounding box center [724, 541] width 1154 height 18
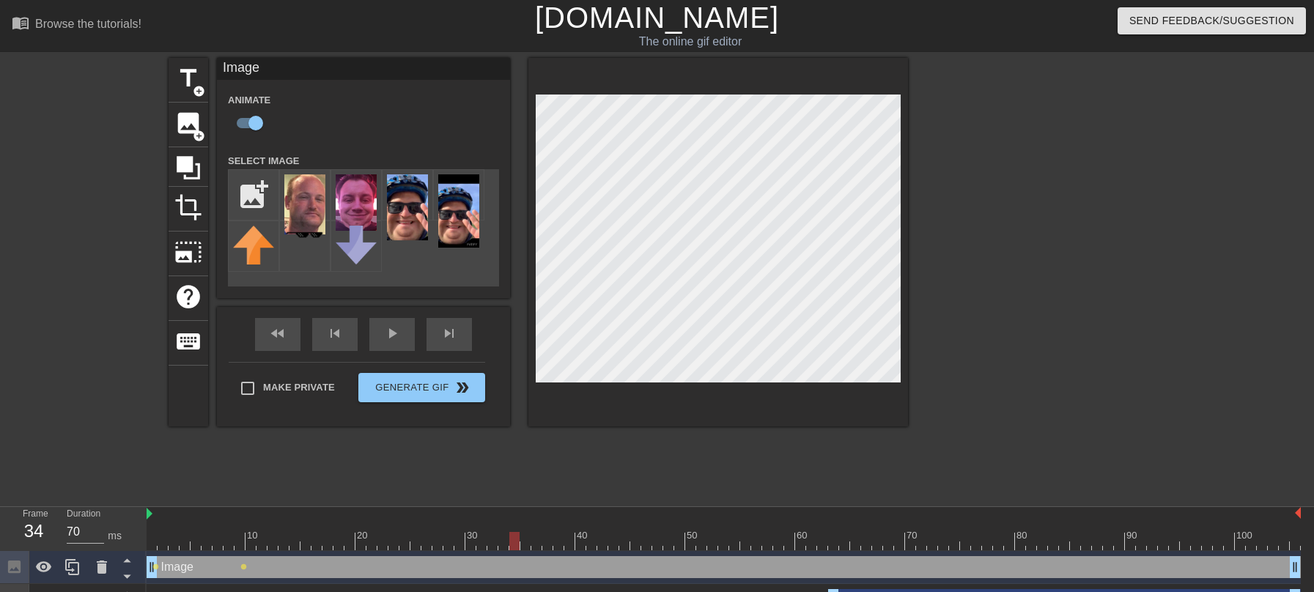
click at [529, 545] on div at bounding box center [724, 541] width 1154 height 18
click at [536, 545] on div at bounding box center [724, 541] width 1154 height 18
click at [550, 545] on div at bounding box center [724, 541] width 1154 height 18
click at [558, 545] on div at bounding box center [724, 541] width 1154 height 18
click at [569, 545] on div at bounding box center [724, 541] width 1154 height 18
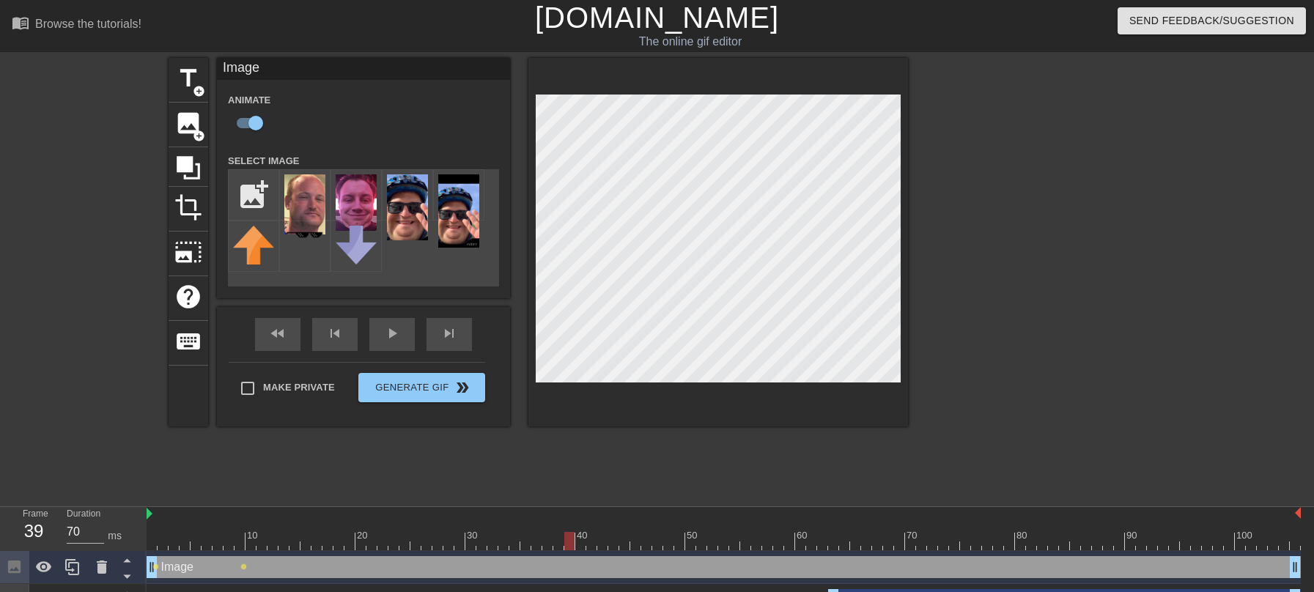
click at [579, 546] on div at bounding box center [724, 541] width 1154 height 18
click at [594, 546] on div at bounding box center [724, 541] width 1154 height 18
click at [605, 547] on div at bounding box center [724, 541] width 1154 height 18
click at [616, 547] on div at bounding box center [724, 541] width 1154 height 18
click at [626, 542] on div at bounding box center [724, 541] width 1154 height 18
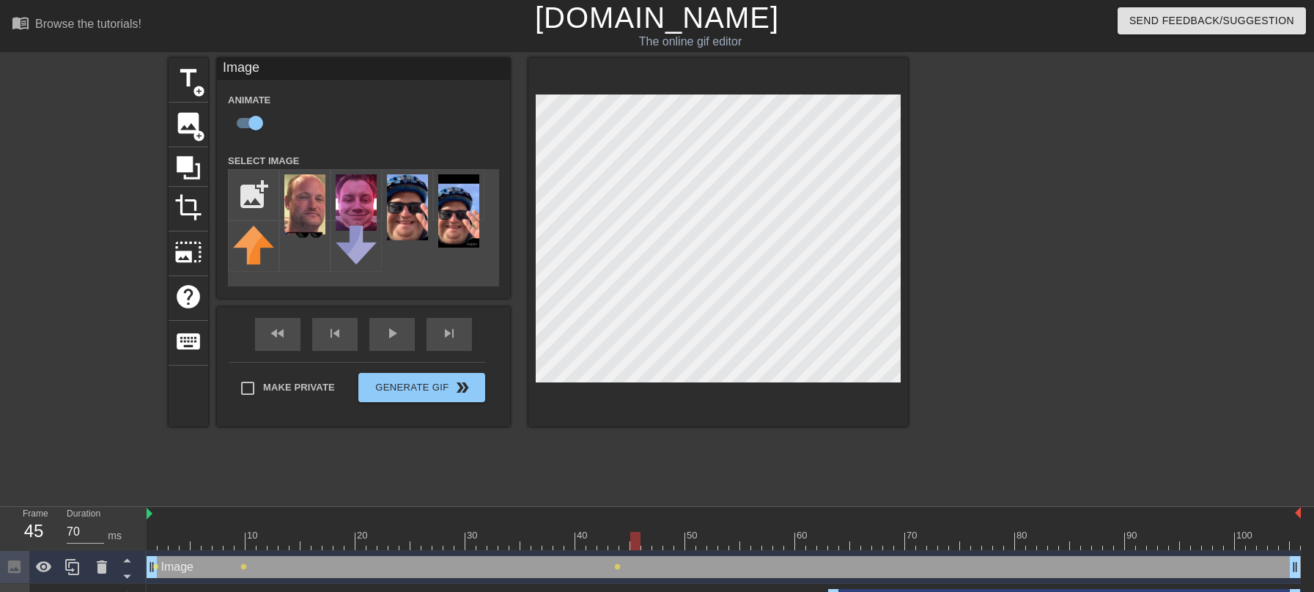
click at [638, 545] on div at bounding box center [724, 541] width 1154 height 18
click at [649, 547] on div at bounding box center [724, 541] width 1154 height 18
click at [657, 546] on div at bounding box center [724, 541] width 1154 height 18
click at [669, 547] on div at bounding box center [724, 541] width 1154 height 18
click at [678, 547] on div at bounding box center [724, 541] width 1154 height 18
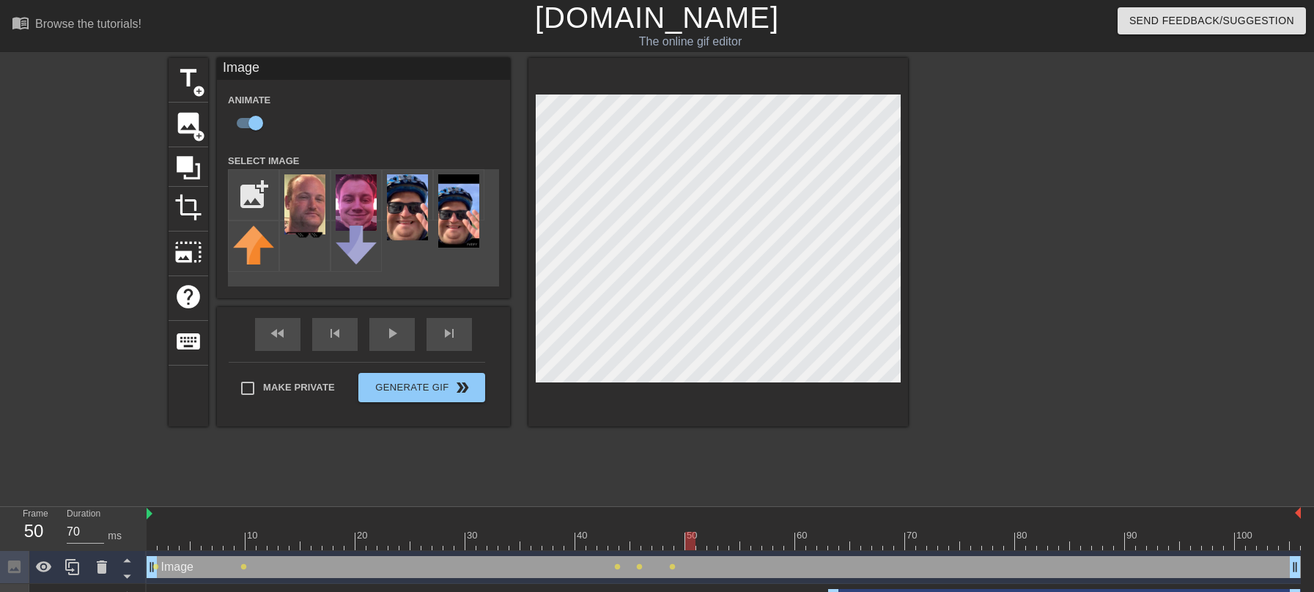
click at [695, 548] on div at bounding box center [724, 541] width 1154 height 18
click at [705, 549] on div at bounding box center [724, 541] width 1154 height 18
click at [720, 549] on div at bounding box center [724, 541] width 1154 height 18
click at [737, 547] on div at bounding box center [724, 541] width 1154 height 18
click at [747, 547] on div at bounding box center [724, 541] width 1154 height 18
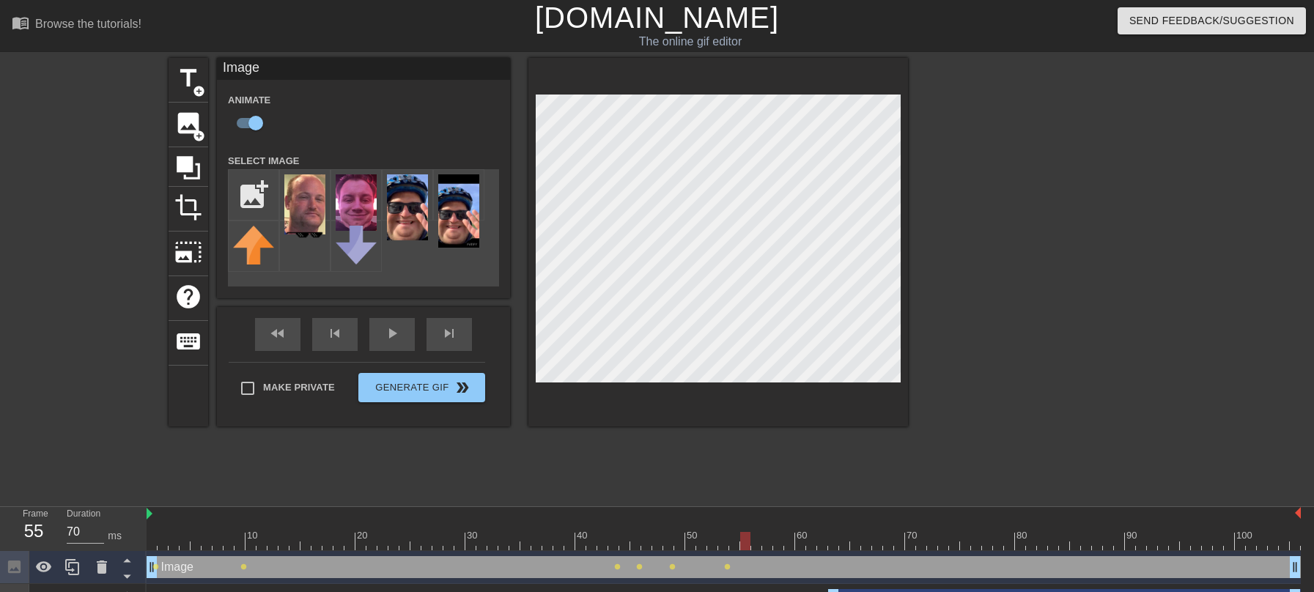
click at [761, 547] on div at bounding box center [724, 541] width 1154 height 18
click at [772, 547] on div at bounding box center [724, 541] width 1154 height 18
click at [780, 549] on div at bounding box center [724, 541] width 1154 height 18
click at [787, 549] on div at bounding box center [724, 541] width 1154 height 18
click at [800, 550] on div at bounding box center [724, 541] width 1154 height 18
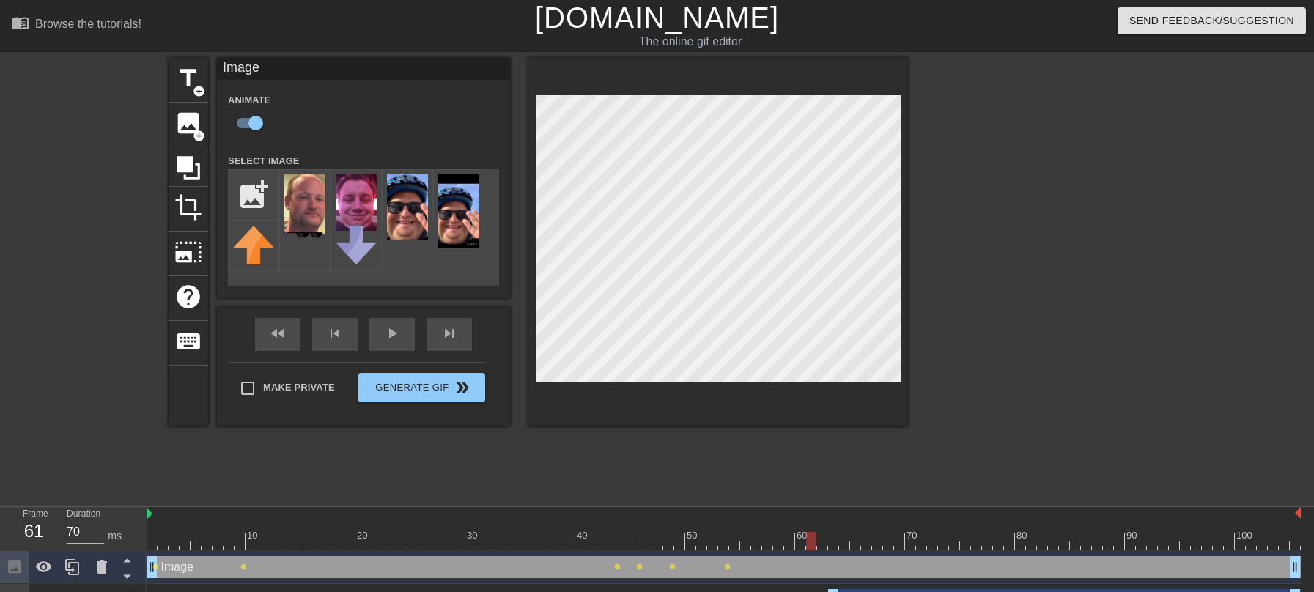
click at [814, 542] on div at bounding box center [724, 541] width 1154 height 18
click at [822, 541] on div at bounding box center [724, 541] width 1154 height 18
click at [835, 542] on div at bounding box center [724, 541] width 1154 height 18
click at [721, 68] on div at bounding box center [718, 242] width 380 height 369
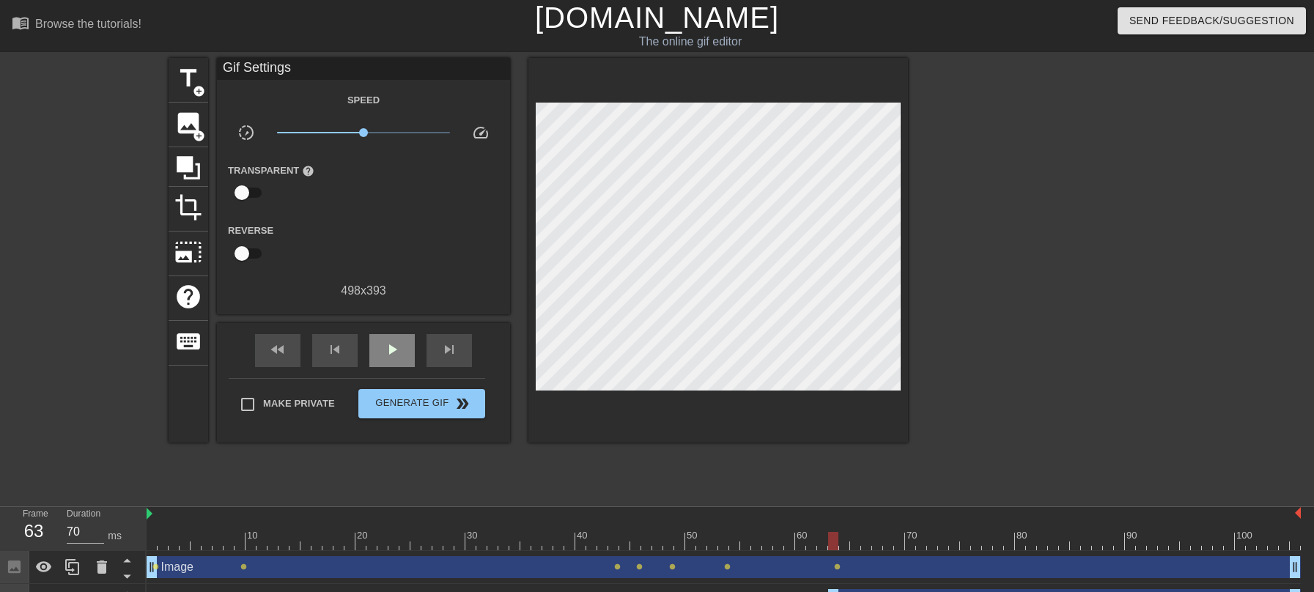
click at [379, 331] on div "fast_rewind skip_previous play_arrow skip_next" at bounding box center [363, 350] width 239 height 55
click at [388, 355] on span "play_arrow" at bounding box center [392, 350] width 18 height 18
click at [247, 406] on input "Make Private" at bounding box center [247, 404] width 31 height 31
checkbox input "true"
click at [377, 412] on span "Generate Gif double_arrow" at bounding box center [421, 404] width 115 height 18
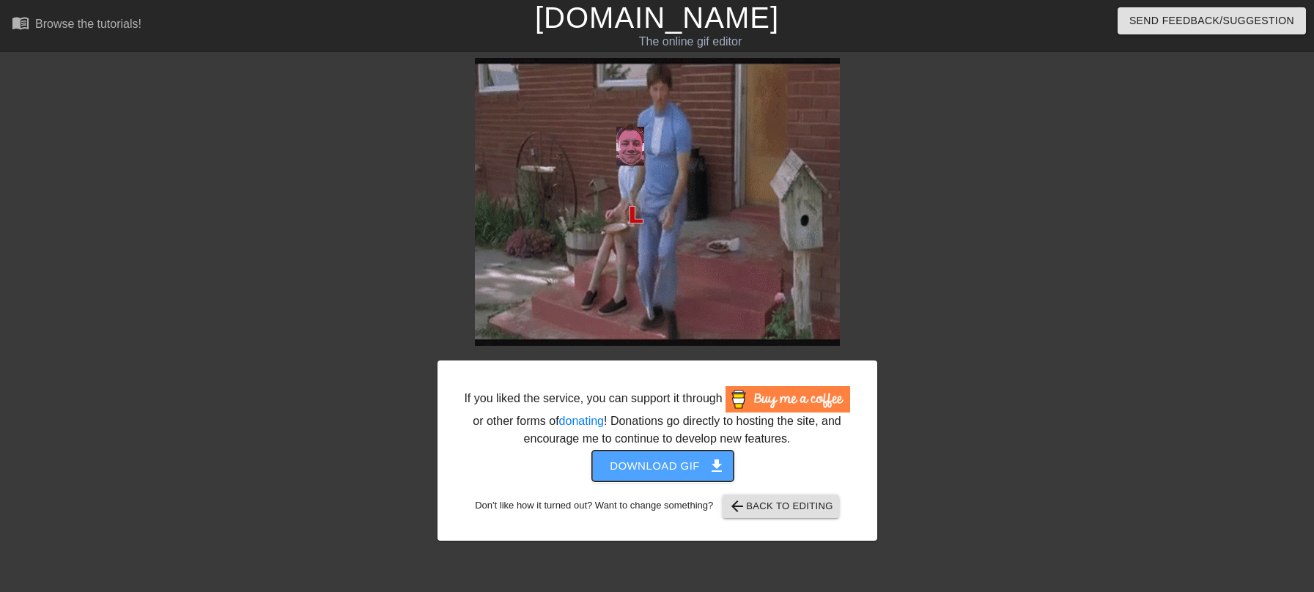
click at [695, 476] on span "Download gif get_app" at bounding box center [663, 466] width 106 height 19
